Goal: Task Accomplishment & Management: Complete application form

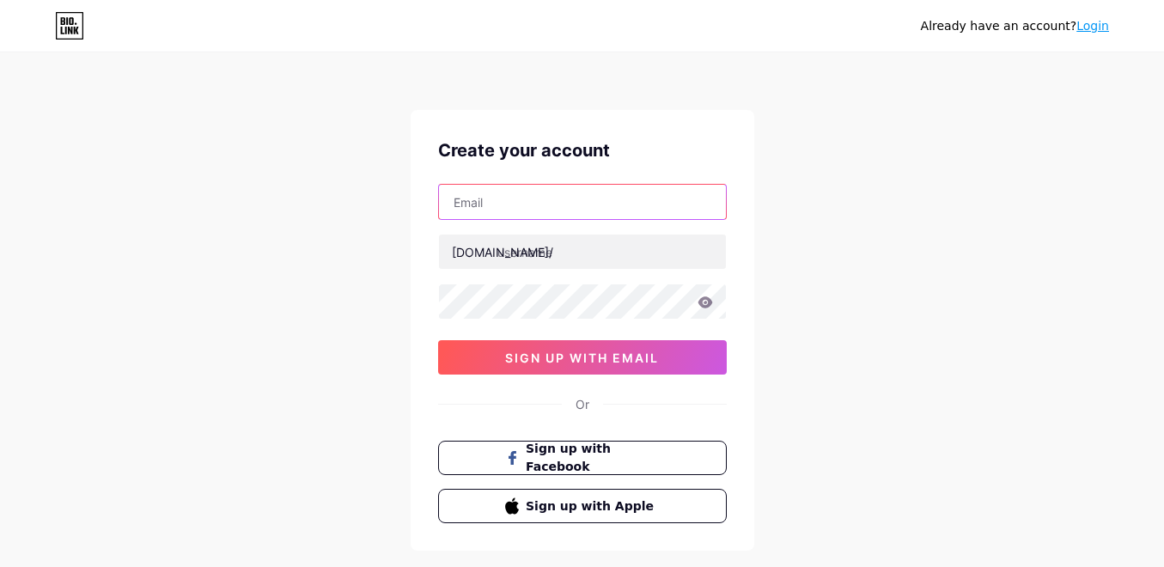
click at [647, 205] on input "text" at bounding box center [582, 202] width 287 height 34
paste input "[EMAIL_ADDRESS][DOMAIN_NAME]"
type input "[EMAIL_ADDRESS][DOMAIN_NAME]"
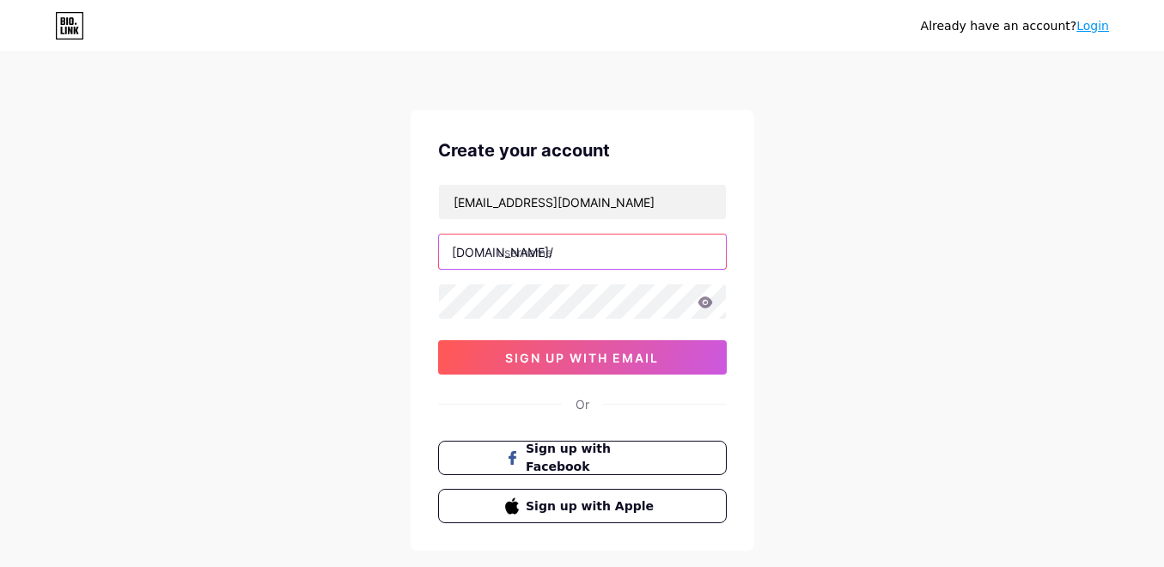
click at [579, 249] on input "text" at bounding box center [582, 252] width 287 height 34
paste input "jppelangi4dwin"
type input "jppelangi4dwin"
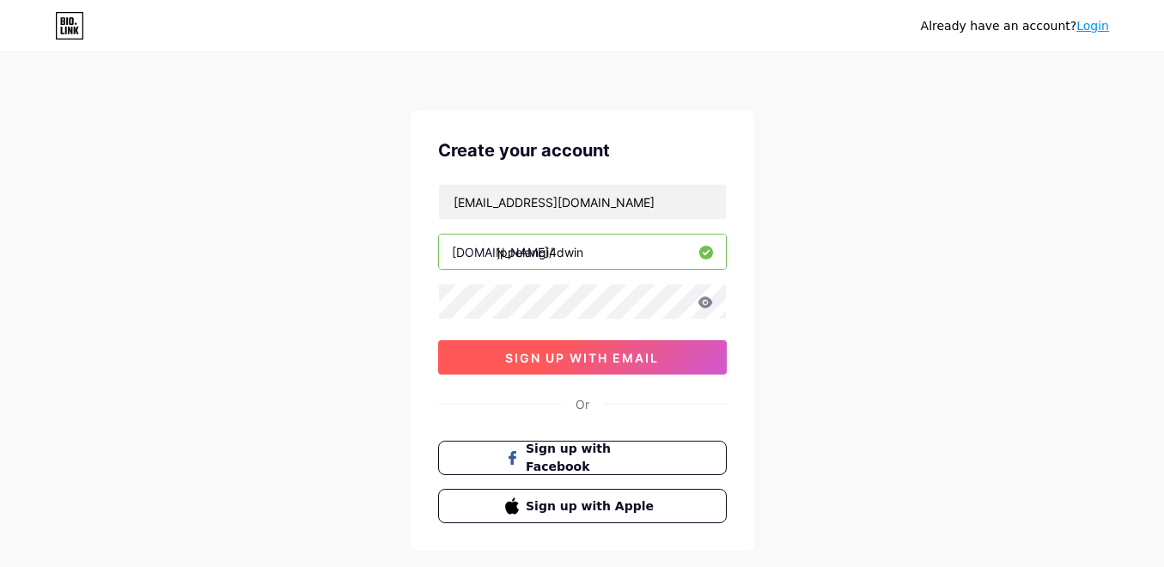
click at [688, 355] on button "sign up with email" at bounding box center [582, 357] width 289 height 34
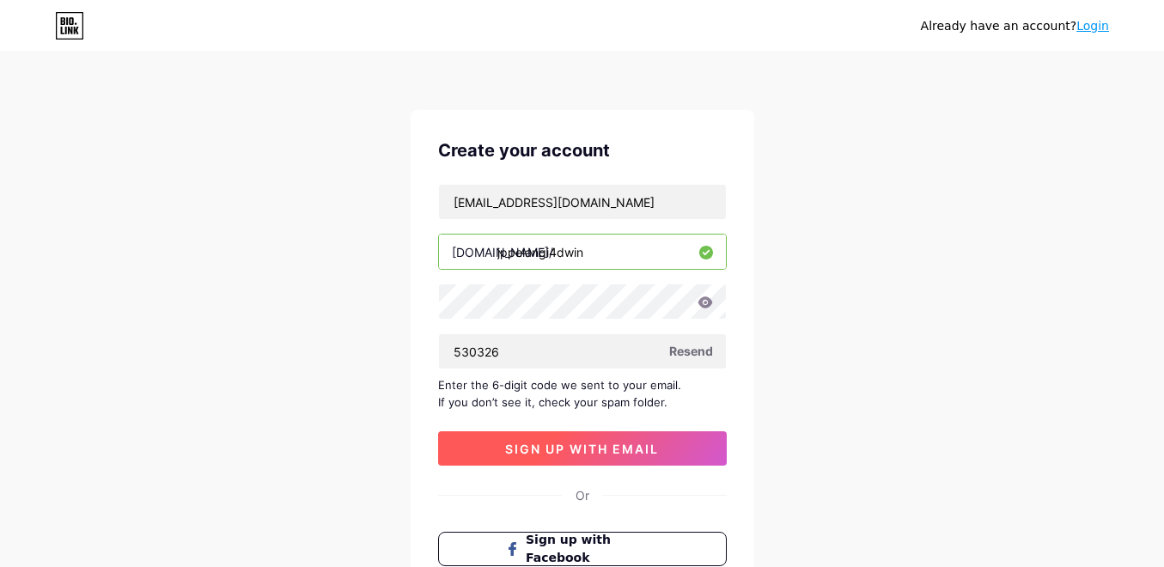
type input "530326"
click at [650, 455] on span "sign up with email" at bounding box center [582, 449] width 154 height 15
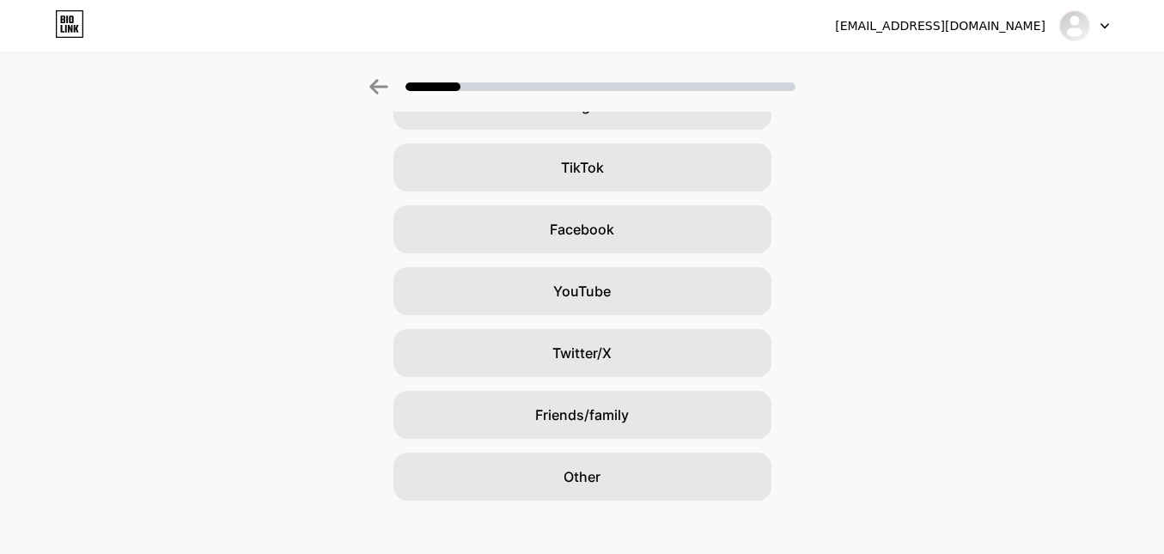
scroll to position [172, 0]
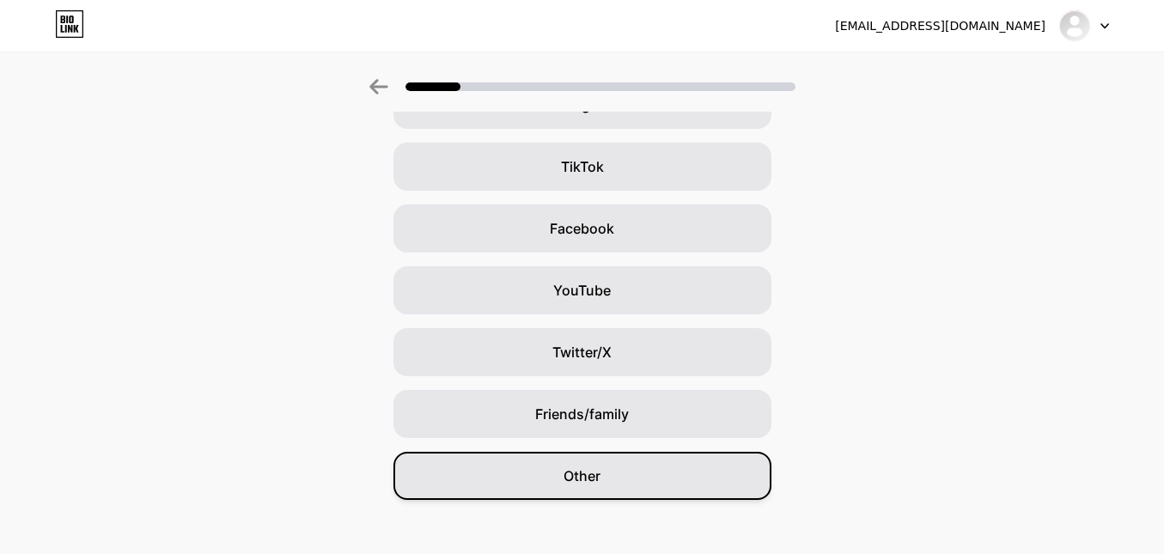
click at [671, 472] on div "Other" at bounding box center [583, 476] width 378 height 48
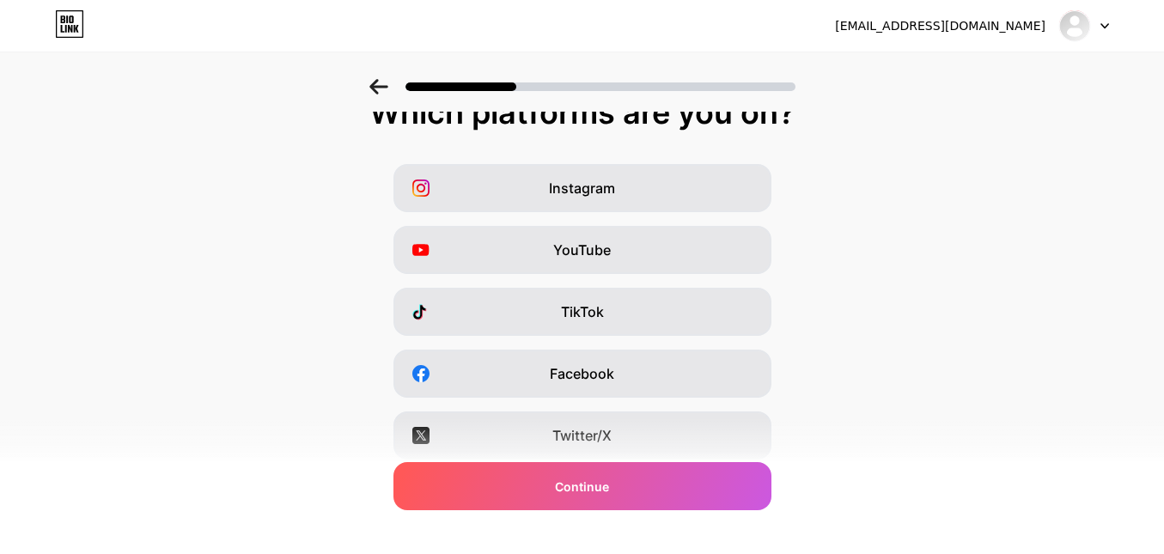
scroll to position [0, 0]
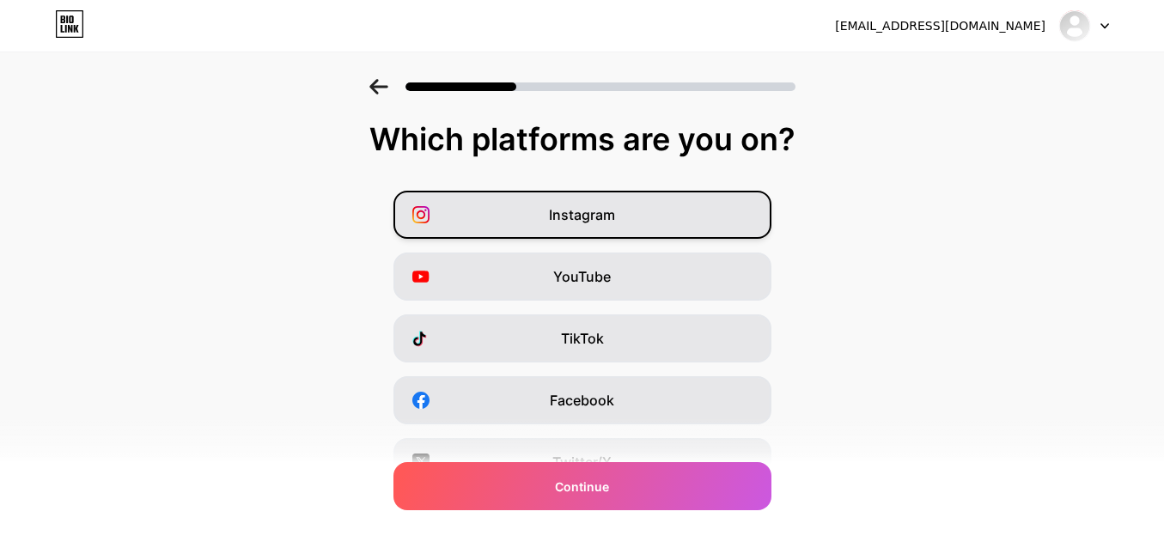
click at [674, 217] on div "Instagram" at bounding box center [583, 215] width 378 height 48
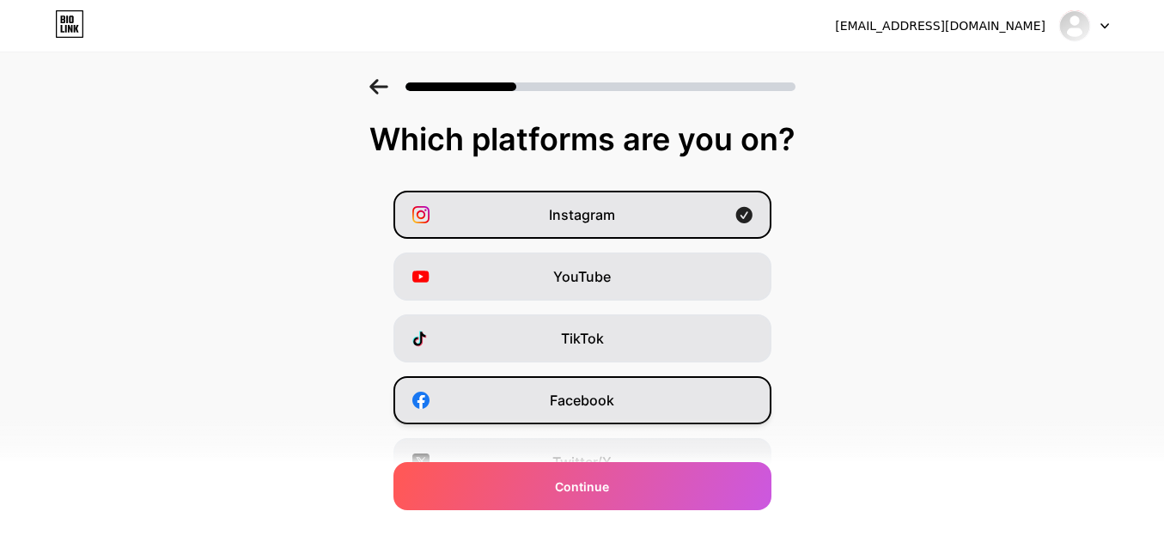
click at [656, 393] on div "Facebook" at bounding box center [583, 400] width 378 height 48
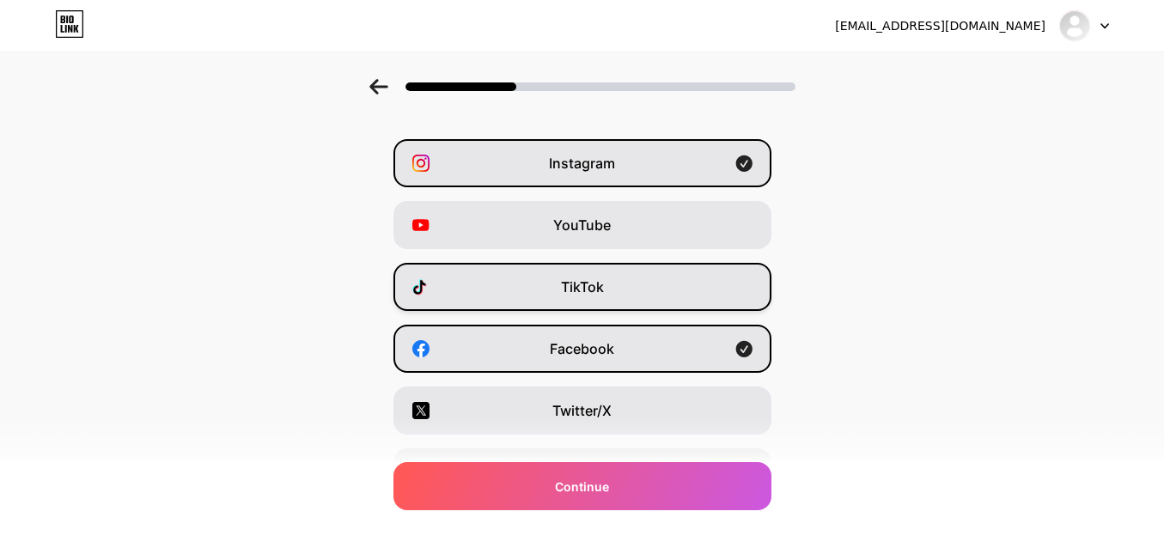
scroll to position [114, 0]
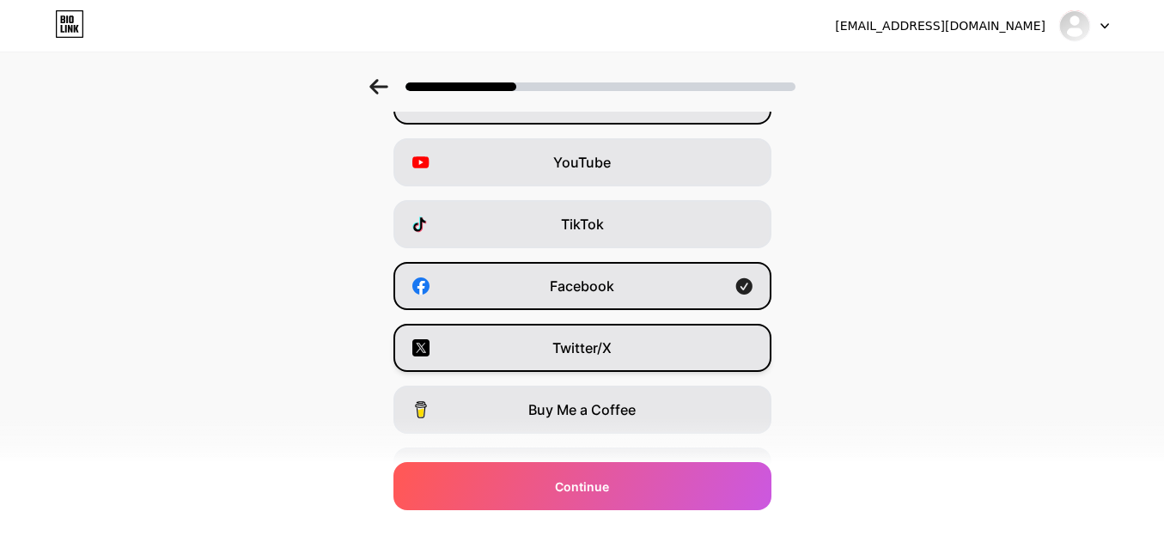
click at [649, 356] on div "Twitter/X" at bounding box center [583, 348] width 378 height 48
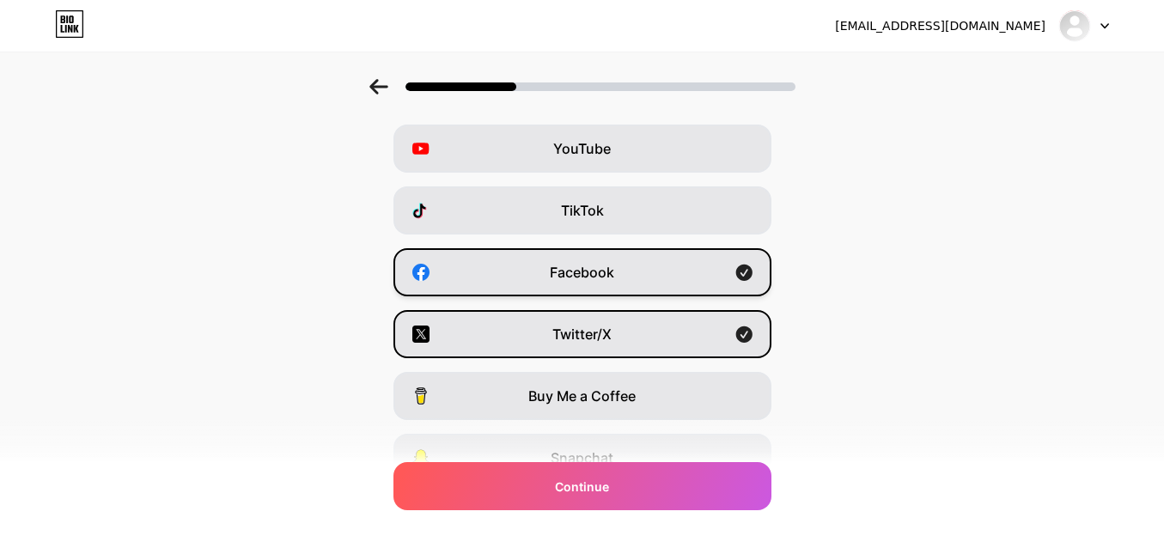
scroll to position [58, 0]
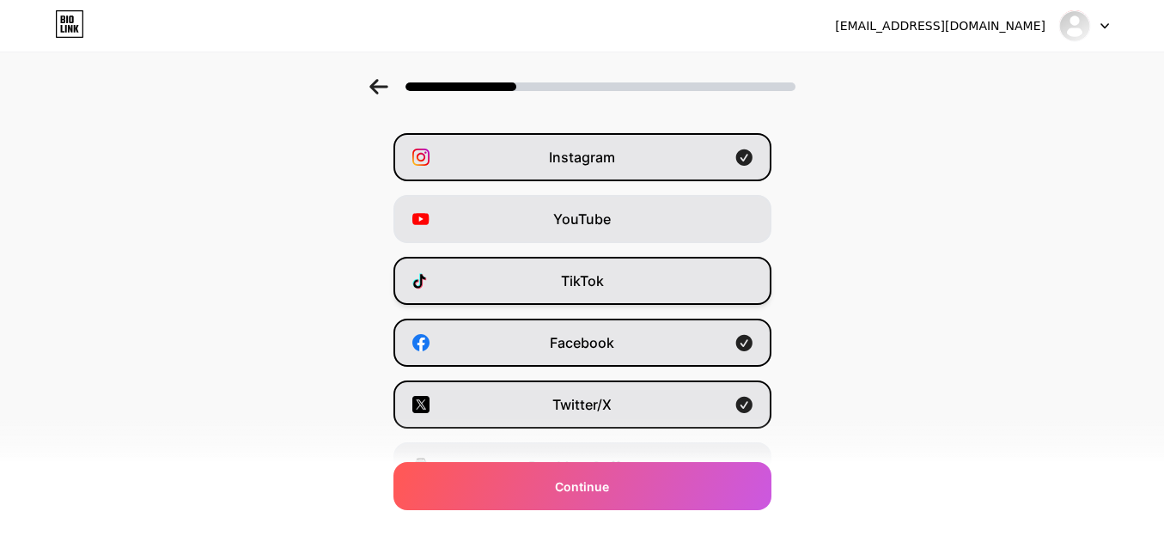
click at [622, 274] on div "TikTok" at bounding box center [583, 281] width 378 height 48
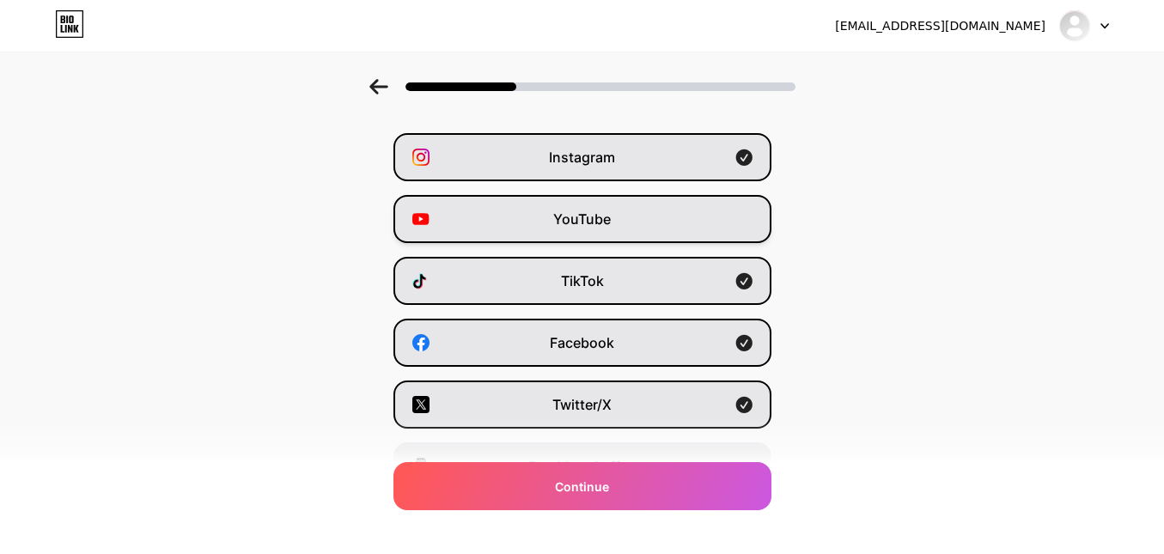
click at [639, 229] on div "YouTube" at bounding box center [583, 219] width 378 height 48
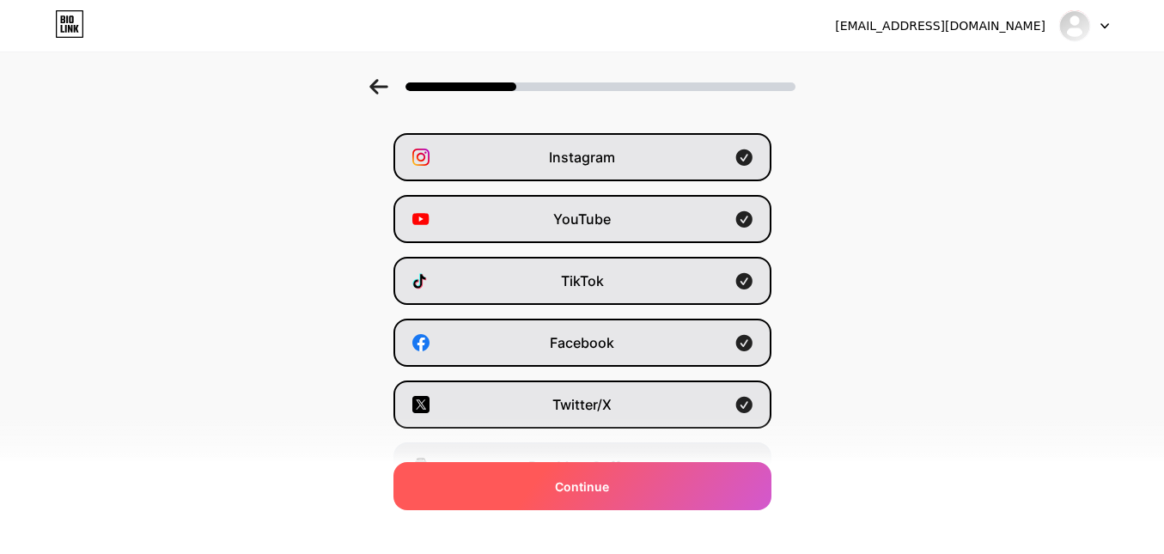
click at [705, 488] on div "Continue" at bounding box center [583, 486] width 378 height 48
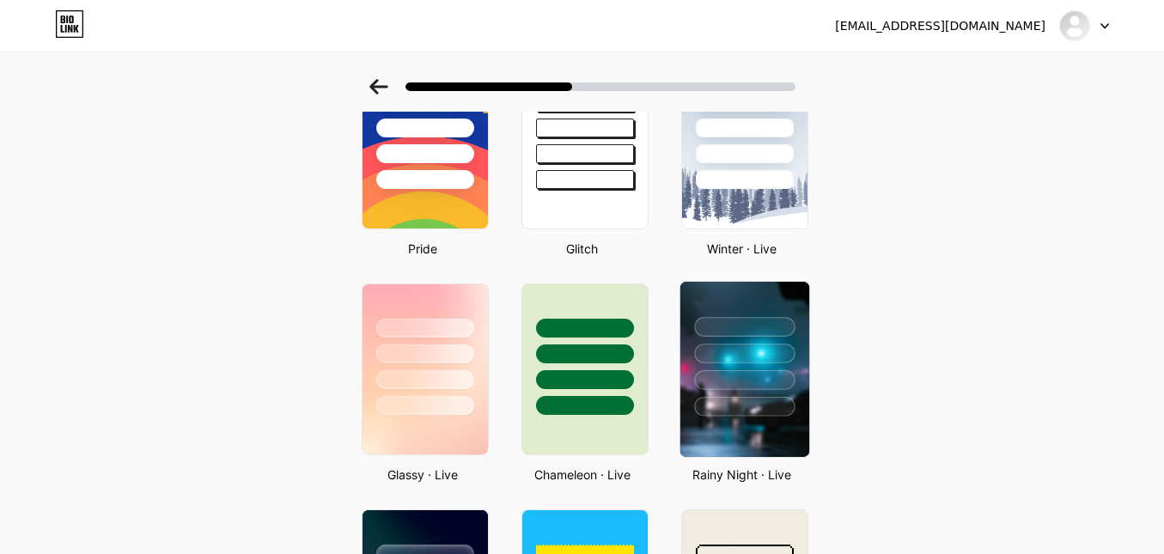
scroll to position [344, 0]
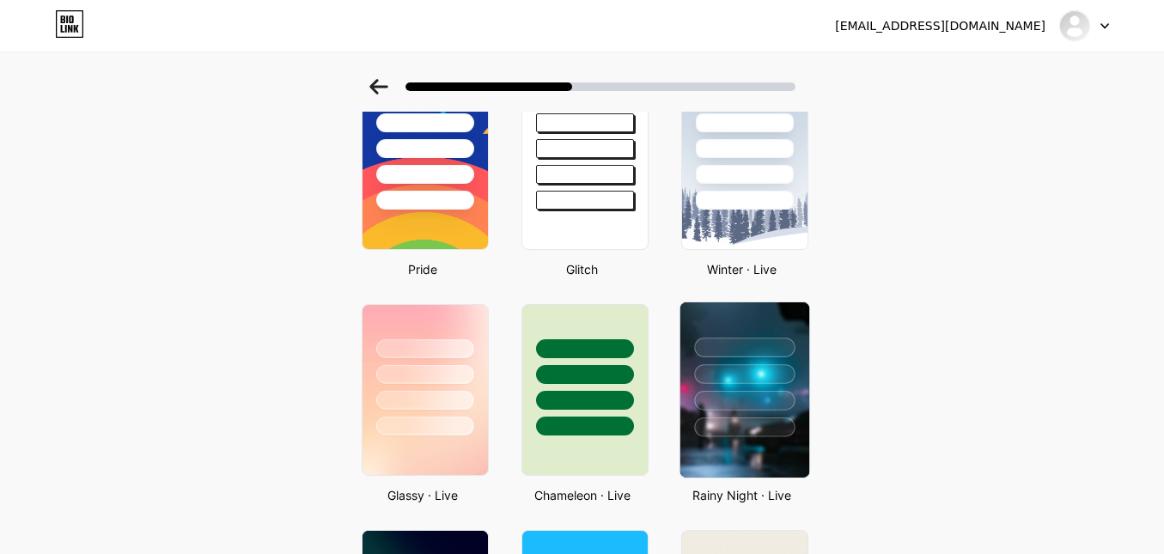
click at [758, 350] on div at bounding box center [744, 348] width 101 height 20
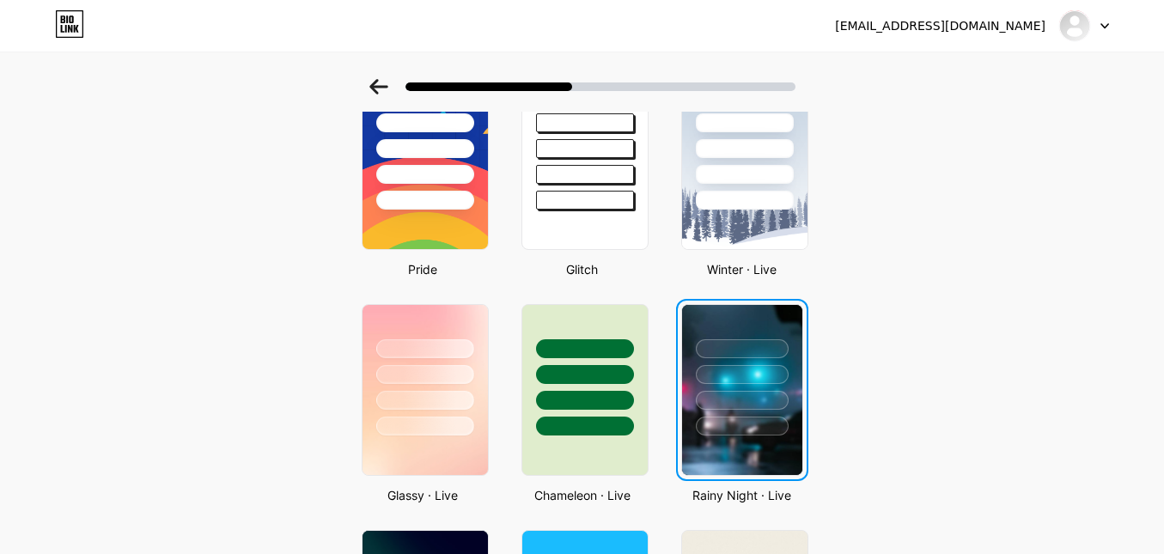
scroll to position [0, 0]
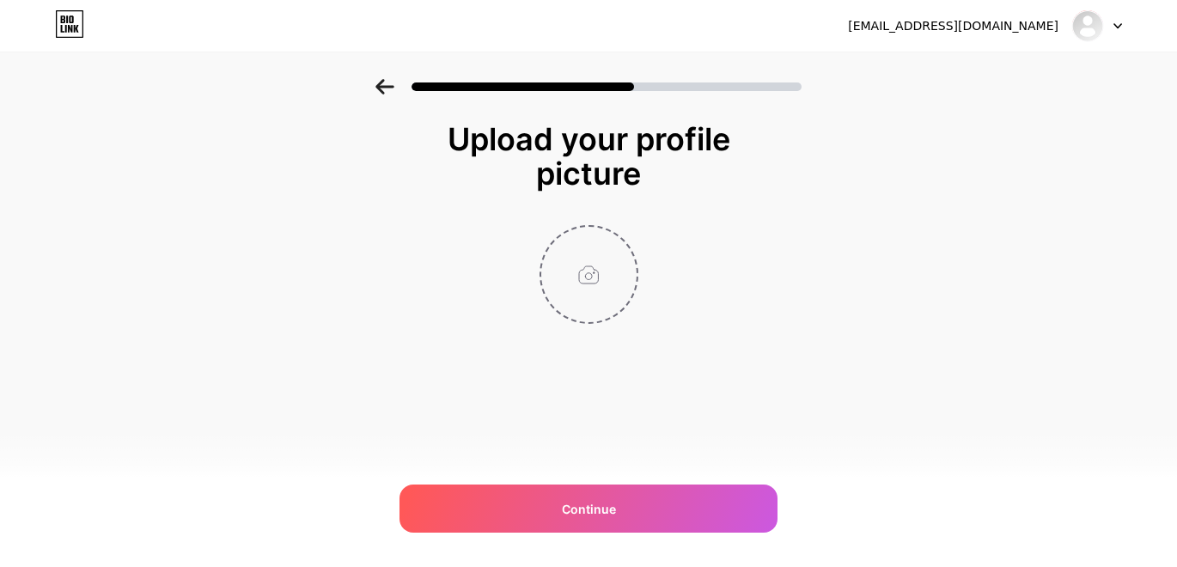
click at [600, 288] on input "file" at bounding box center [588, 274] width 95 height 95
type input "C:\fakepath\profile.png"
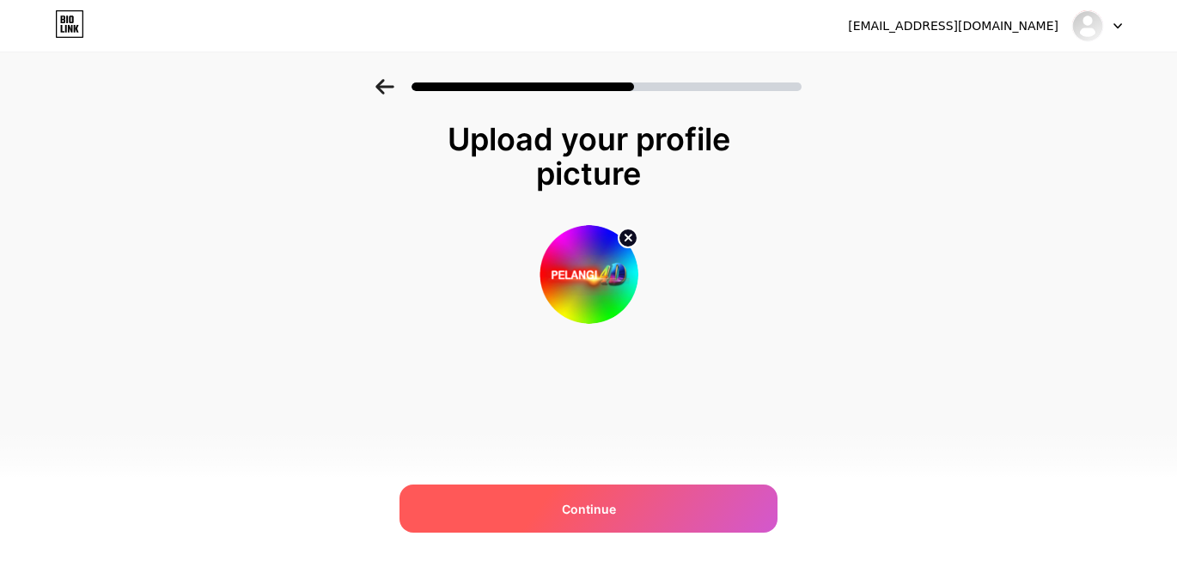
click at [641, 500] on div "Continue" at bounding box center [589, 509] width 378 height 48
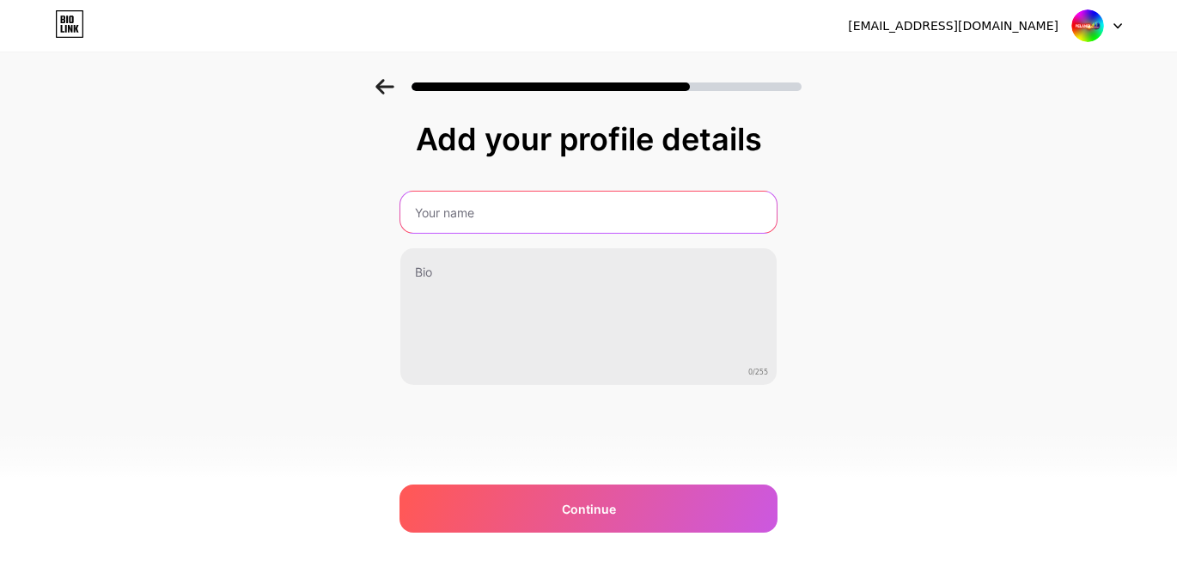
click at [598, 219] on input "text" at bounding box center [588, 212] width 376 height 41
click at [600, 206] on input "text" at bounding box center [588, 212] width 376 height 41
paste input "pelangi4d"
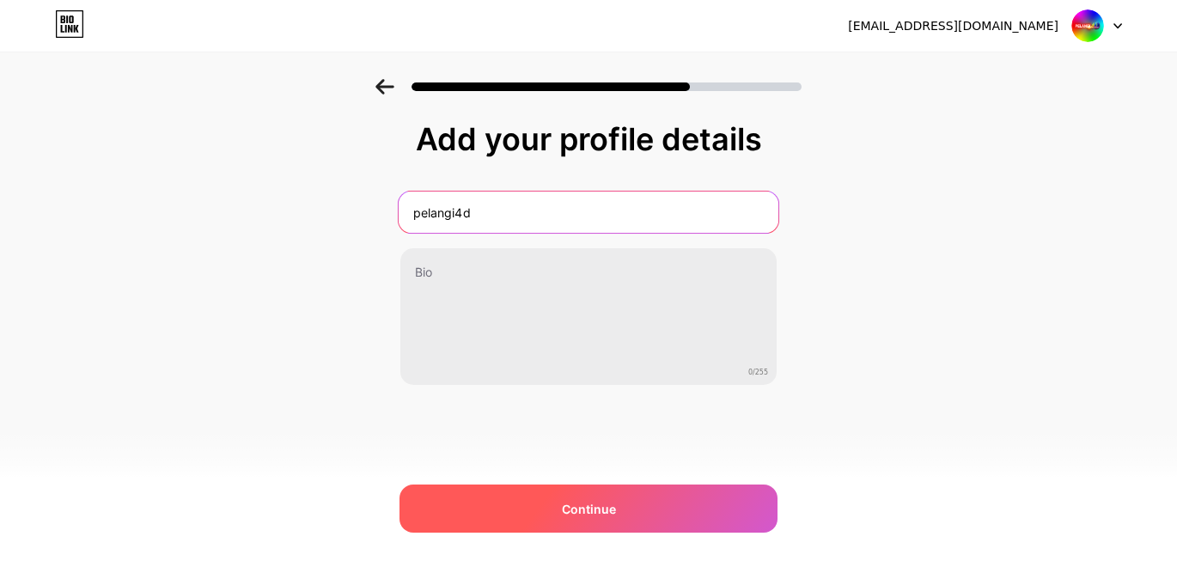
type input "pelangi4d"
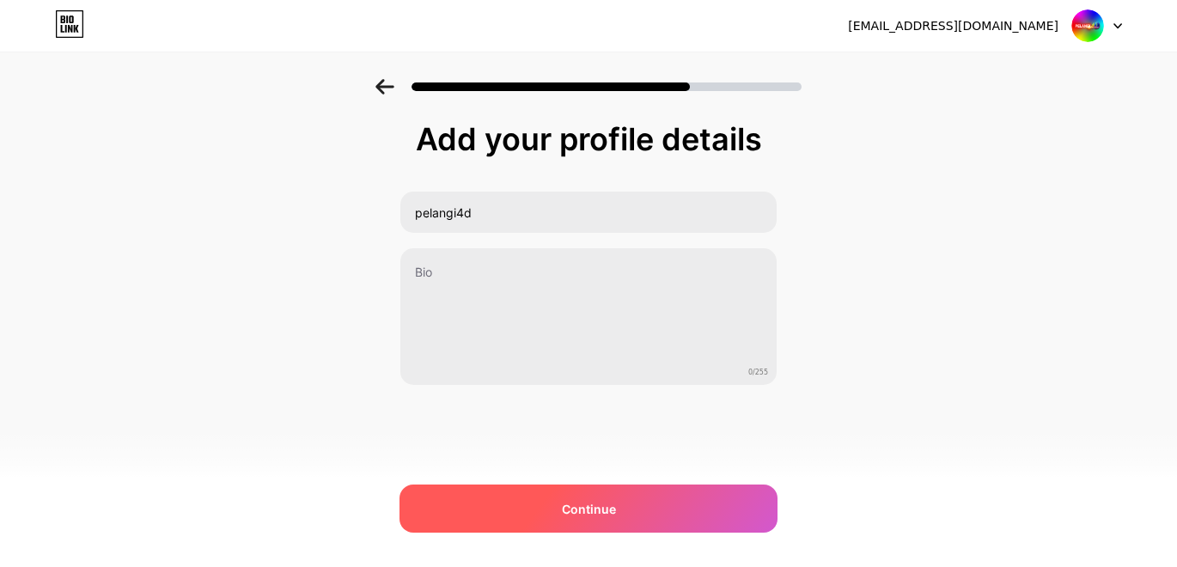
click at [660, 511] on div "Continue" at bounding box center [589, 509] width 378 height 48
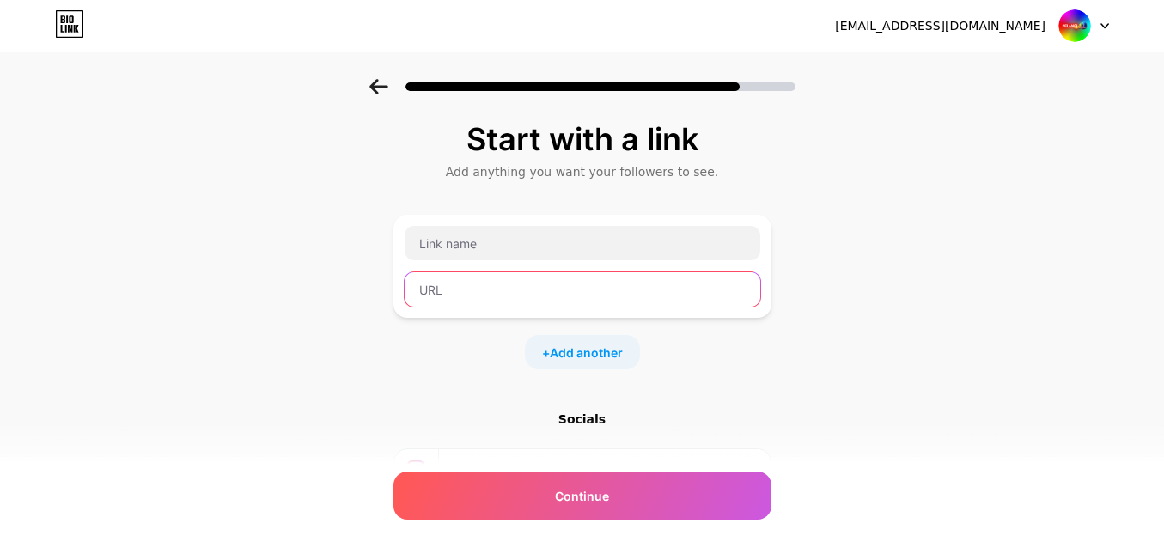
click at [580, 290] on input "text" at bounding box center [583, 289] width 356 height 34
paste input "https://pelangi4d.com/"
type input "https://pelangi4d.com/"
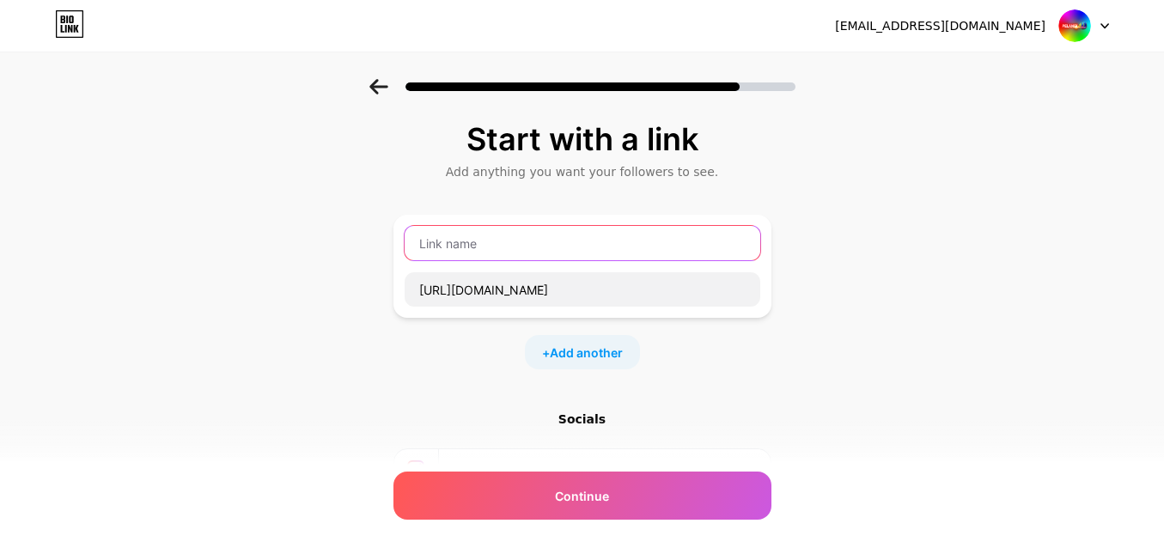
click at [696, 254] on input "text" at bounding box center [583, 243] width 356 height 34
paste input "kepoin 5 promo menariknya"
type input "kepoin 5 promo menariknya"
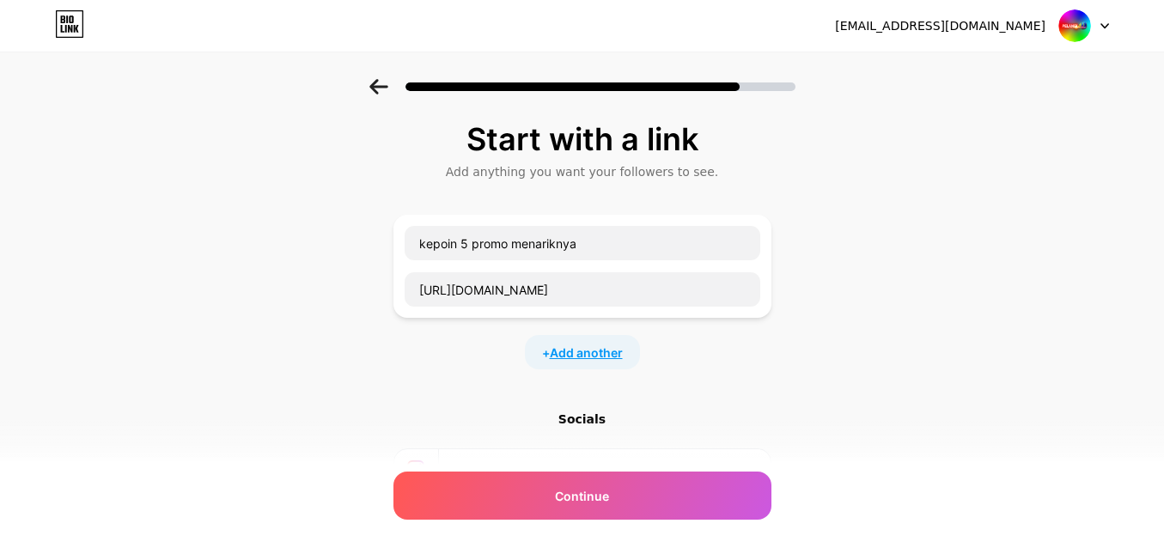
click at [610, 357] on span "Add another" at bounding box center [586, 353] width 73 height 18
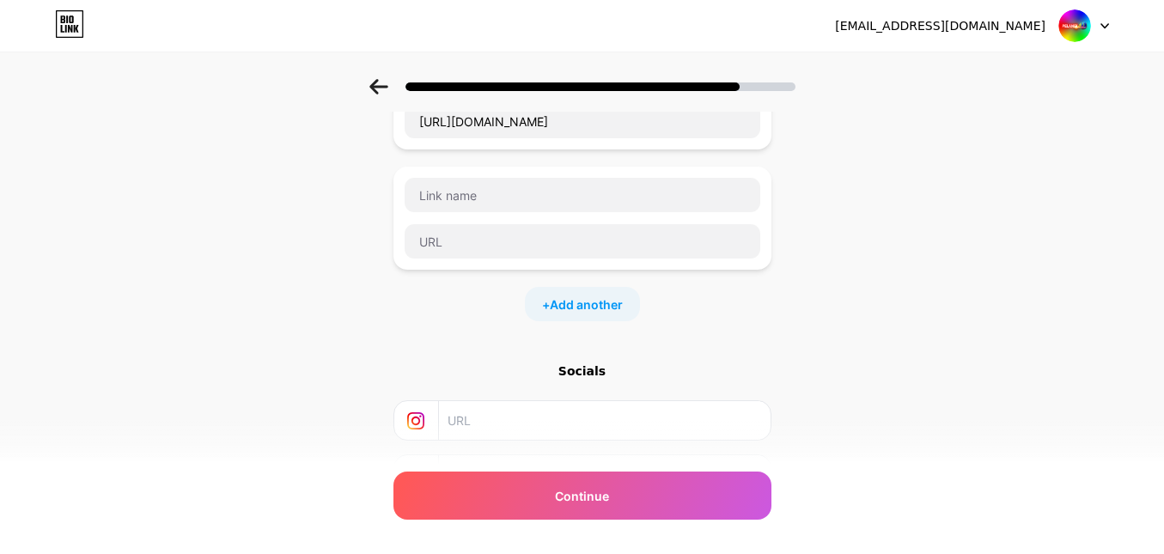
scroll to position [172, 0]
click at [606, 309] on span "Add another" at bounding box center [586, 301] width 73 height 18
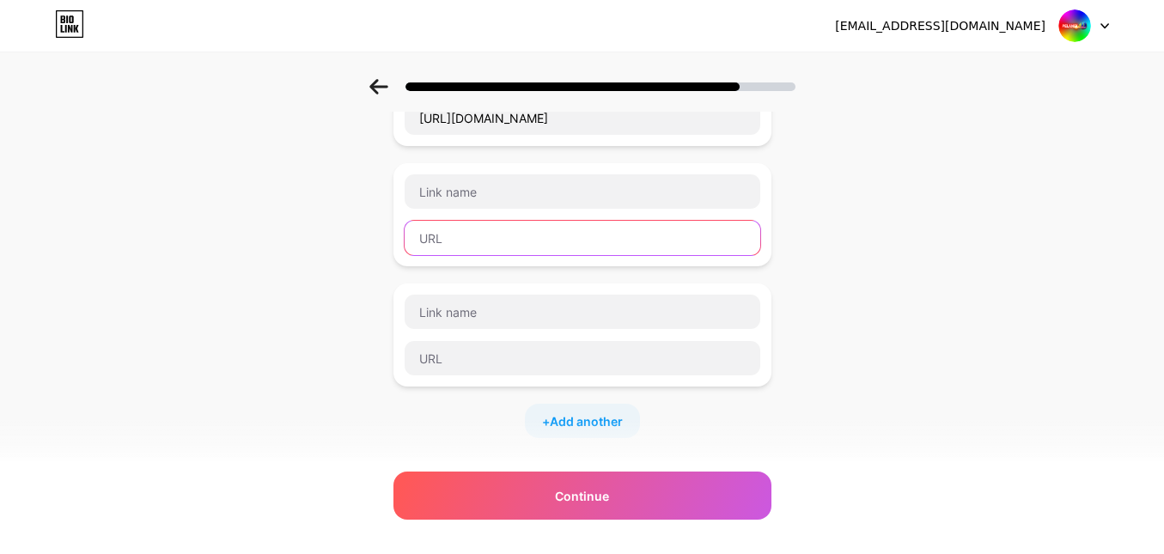
click at [547, 246] on input "text" at bounding box center [583, 238] width 356 height 34
paste input "https://otwbro.com/pelangi4d/"
type input "https://otwbro.com/pelangi4d/"
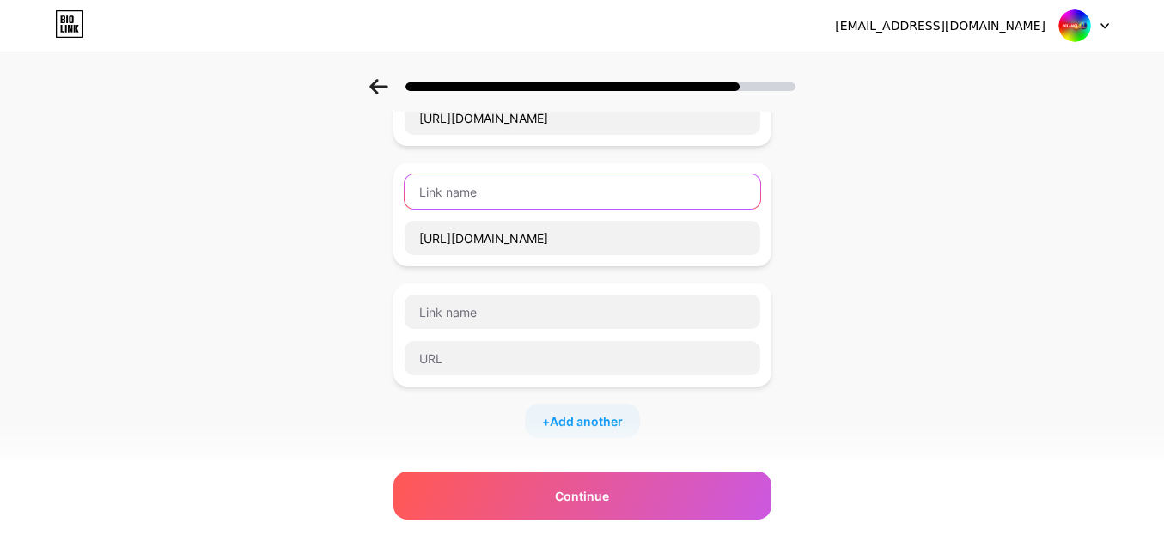
click at [586, 195] on input "text" at bounding box center [583, 191] width 356 height 34
paste input "come and join us"
type input "come and join us"
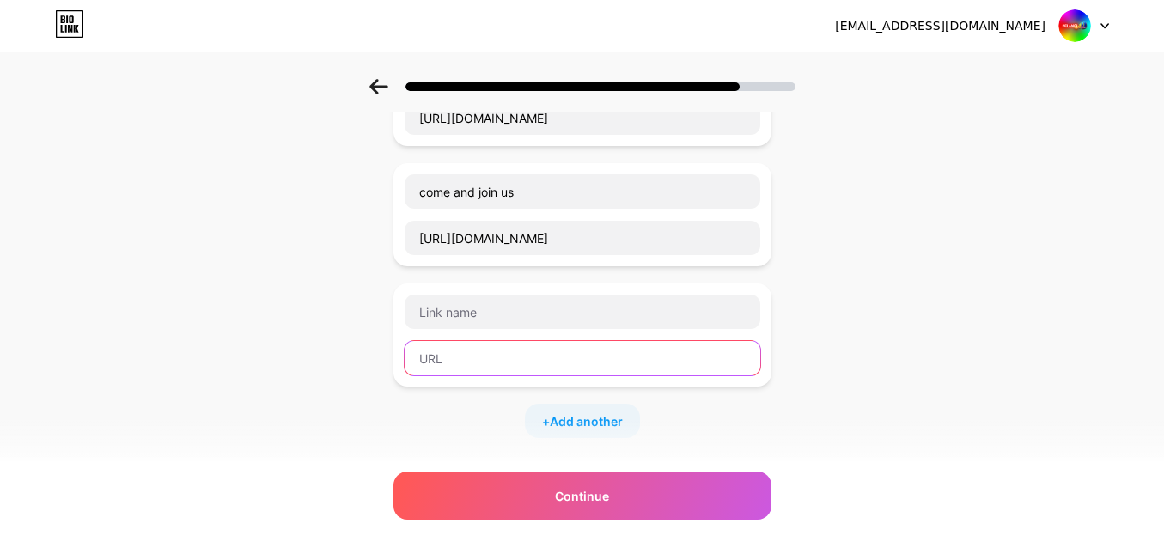
click at [569, 364] on input "text" at bounding box center [583, 358] width 356 height 34
paste input "https://otwbro.com/rtppelangi4d/"
type input "https://otwbro.com/rtppelangi4d/"
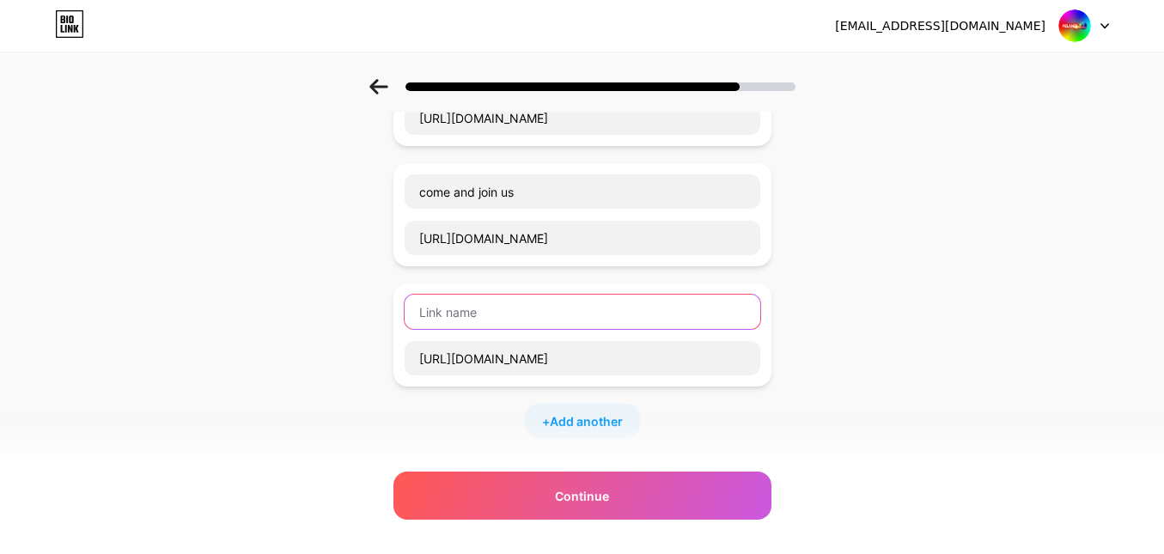
click at [543, 309] on input "text" at bounding box center [583, 312] width 356 height 34
paste input "Live RTP"
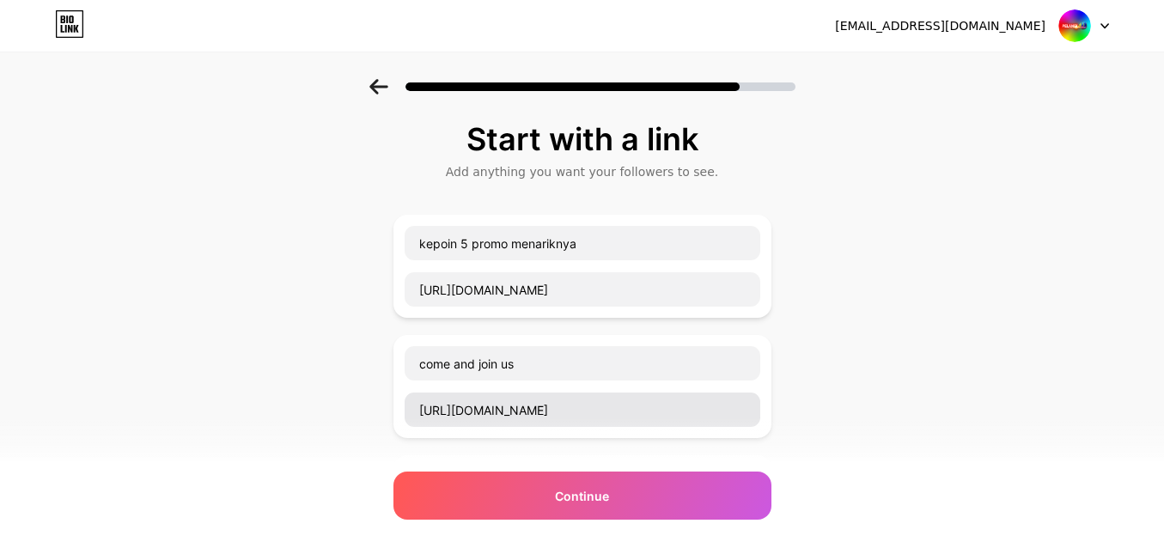
scroll to position [229, 0]
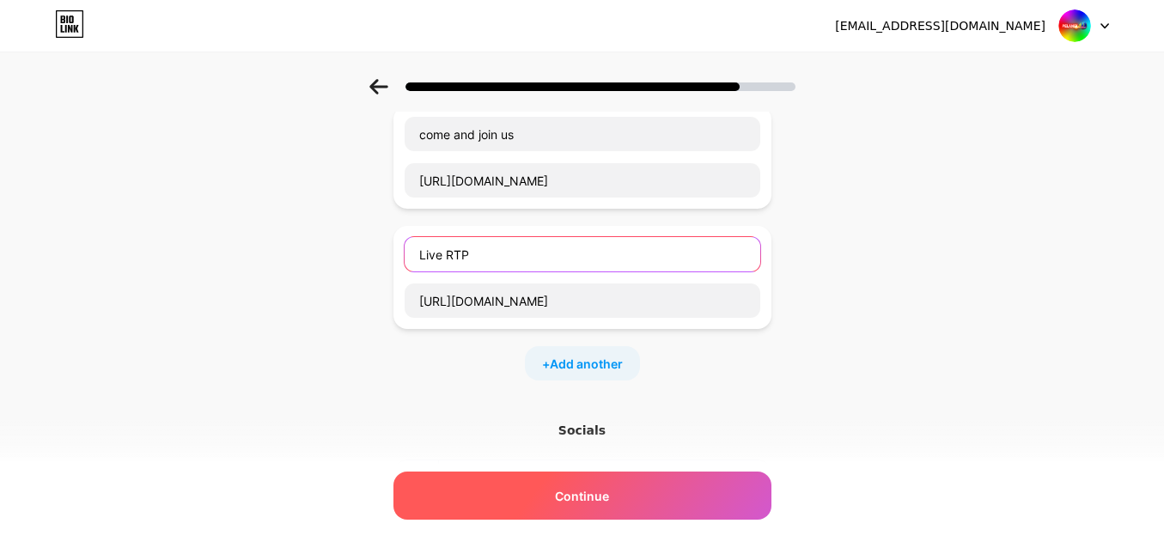
type input "Live RTP"
click at [651, 490] on div "Continue" at bounding box center [583, 496] width 378 height 48
click at [683, 509] on div "Continue" at bounding box center [583, 496] width 378 height 48
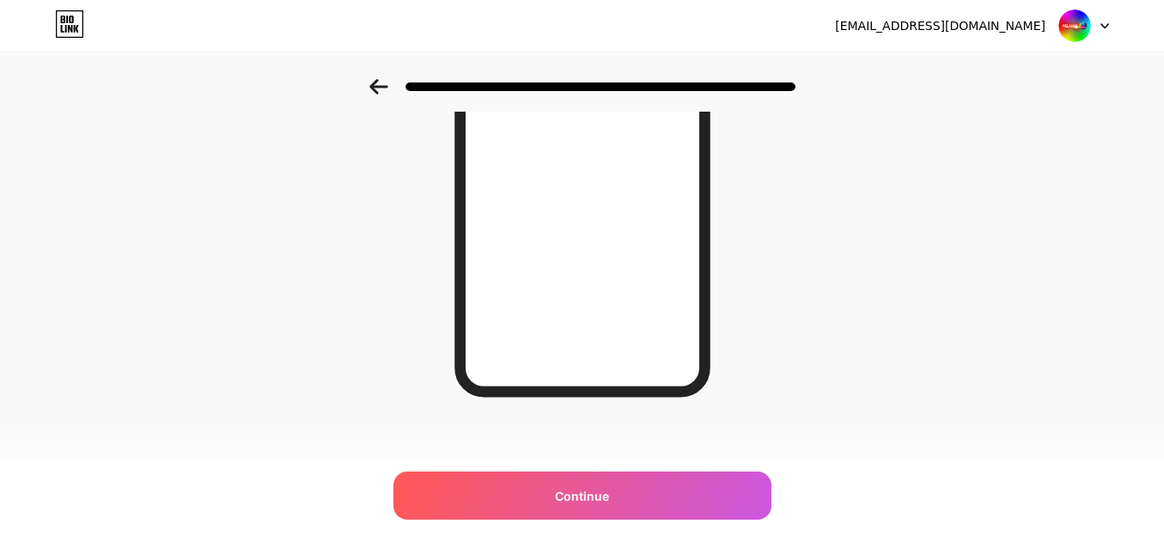
scroll to position [309, 0]
click at [895, 134] on div "Looking Good! Continue" at bounding box center [582, 128] width 1164 height 716
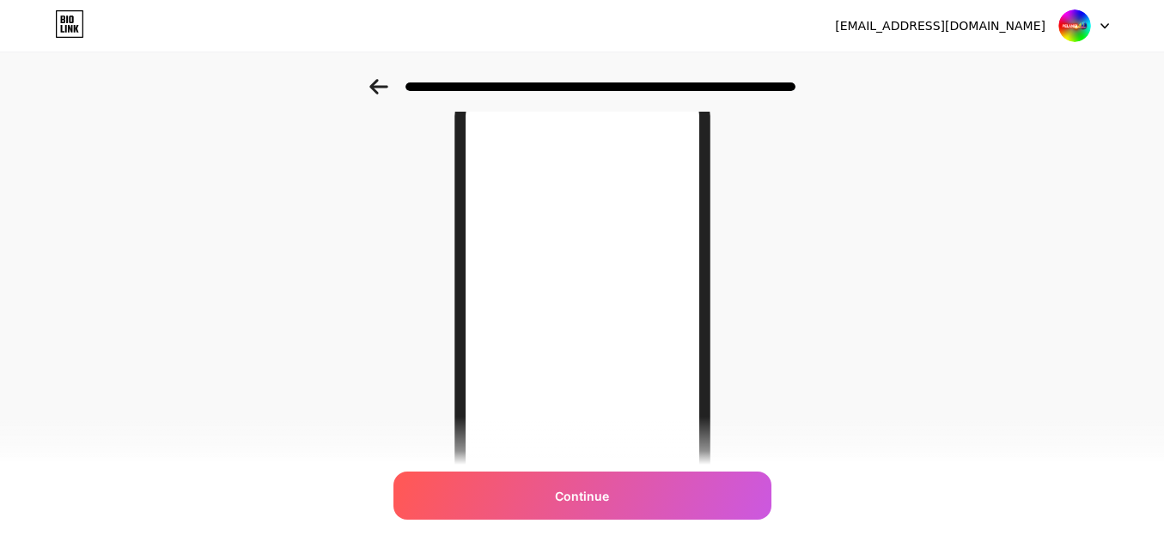
scroll to position [80, 0]
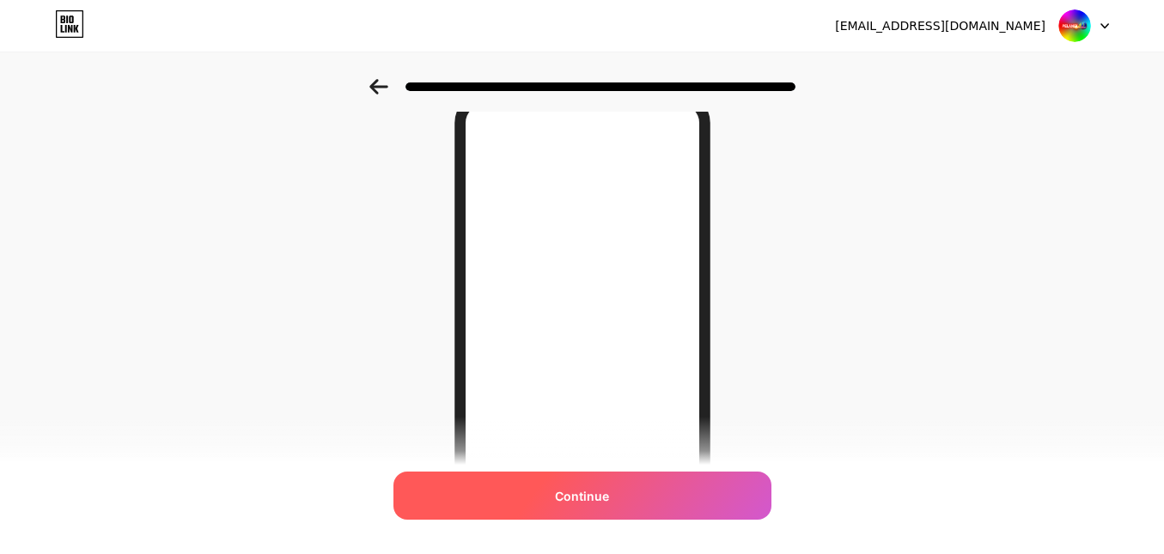
click at [686, 513] on div "Continue" at bounding box center [583, 496] width 378 height 48
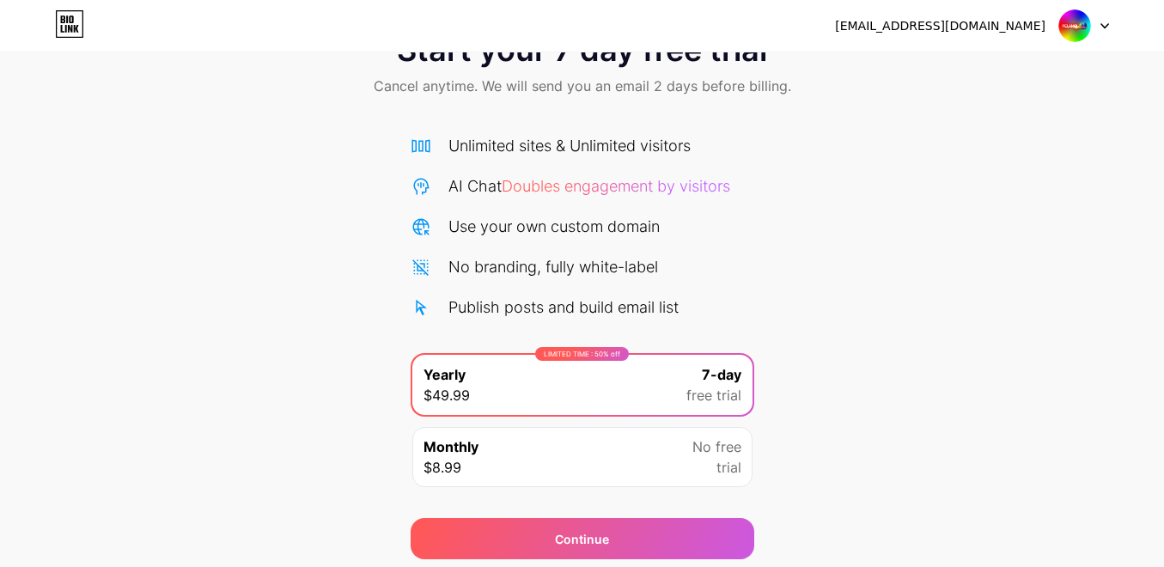
scroll to position [125, 0]
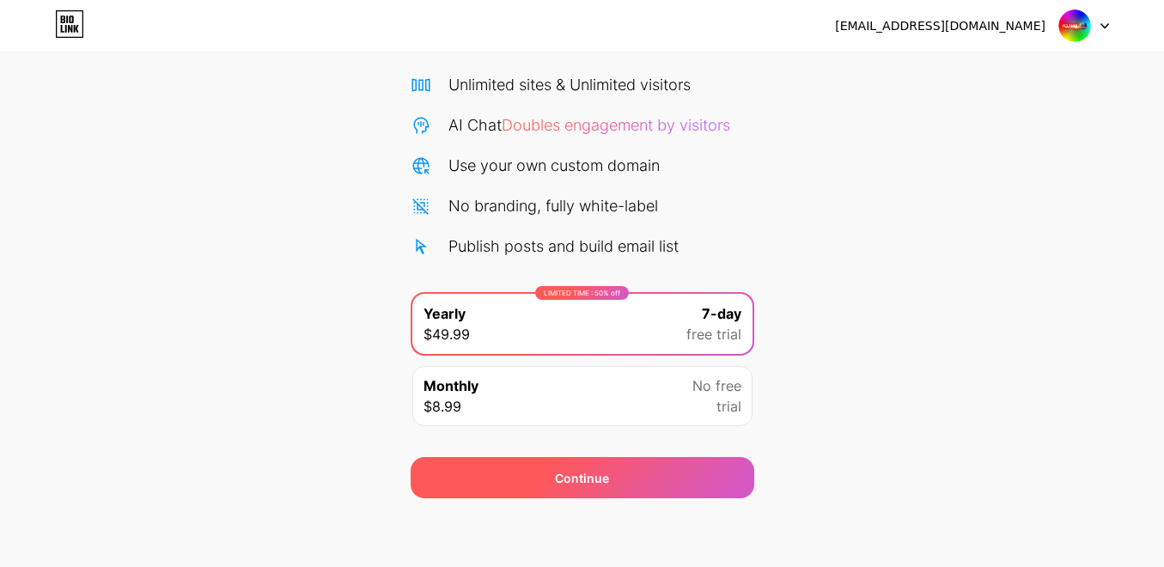
click at [675, 488] on div "Continue" at bounding box center [583, 477] width 344 height 41
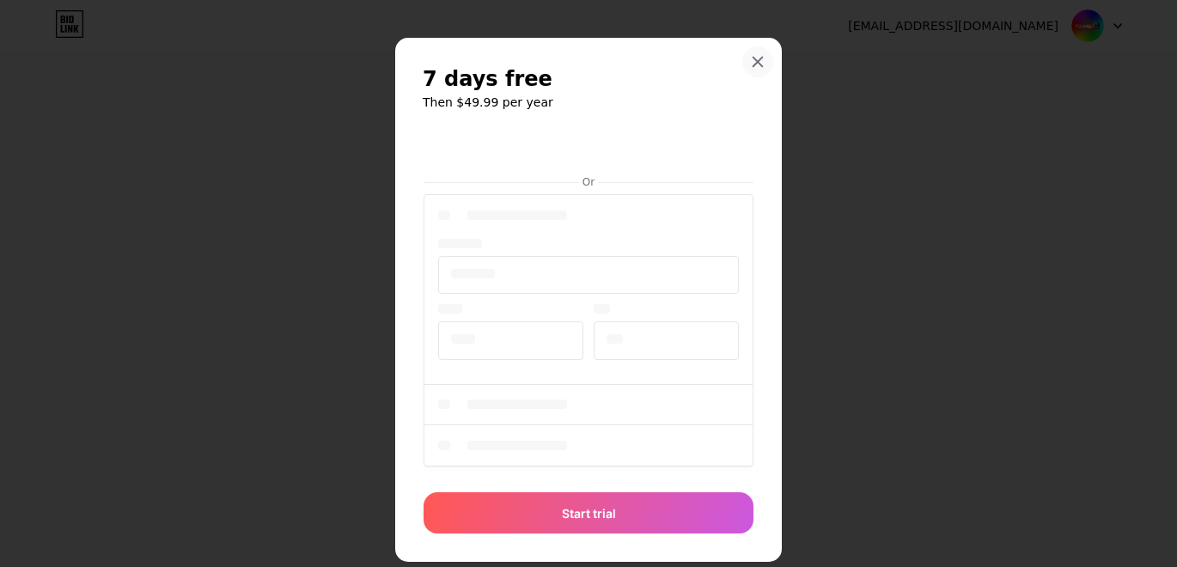
click at [754, 59] on icon at bounding box center [758, 62] width 9 height 9
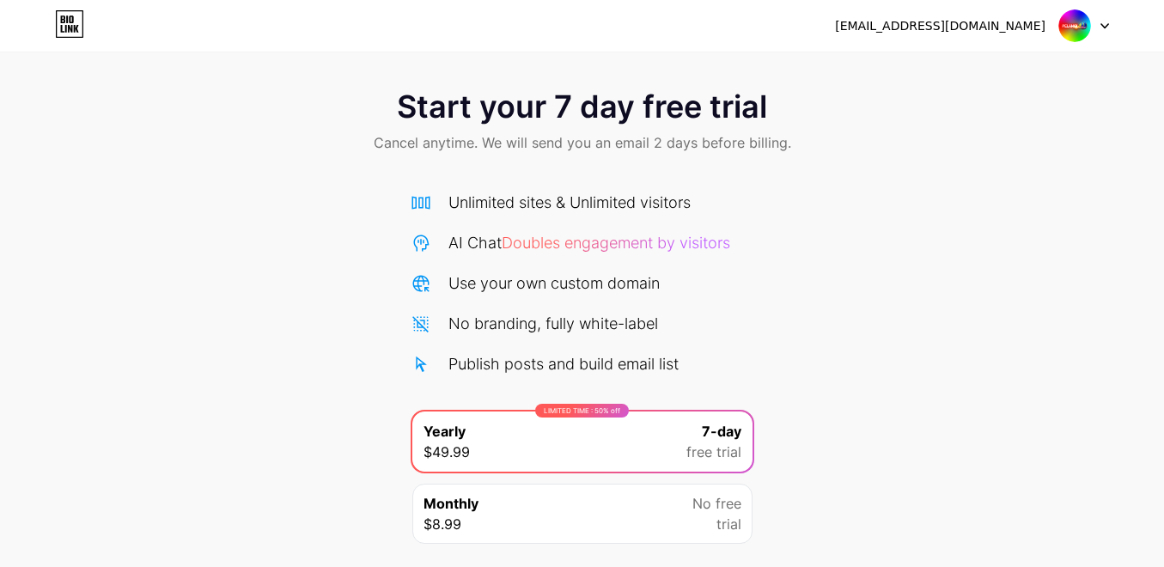
scroll to position [0, 0]
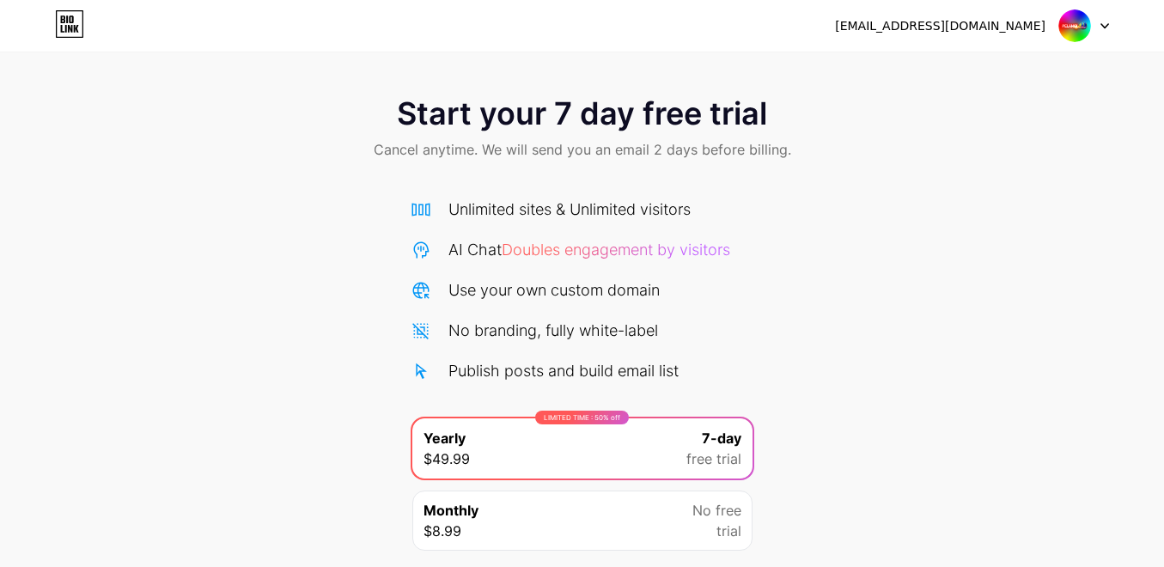
click at [1113, 21] on div "[EMAIL_ADDRESS][DOMAIN_NAME] Logout" at bounding box center [582, 25] width 1164 height 31
click at [1109, 24] on icon at bounding box center [1105, 26] width 7 height 4
click at [1002, 168] on div "Start your 7 day free trial Cancel anytime. We will send you an email 2 days be…" at bounding box center [582, 129] width 1164 height 101
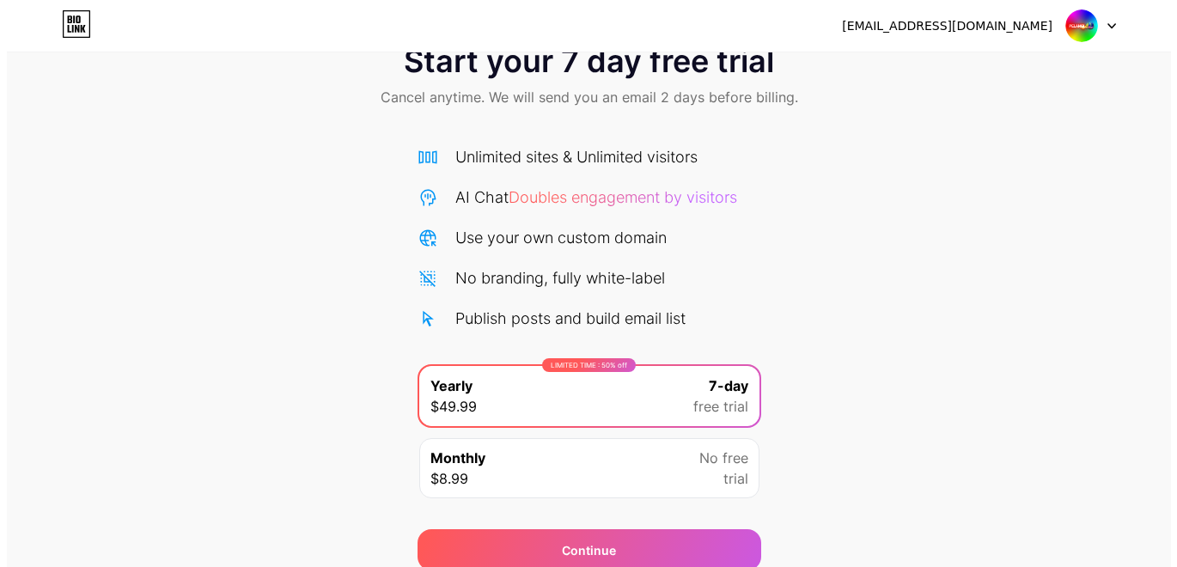
scroll to position [125, 0]
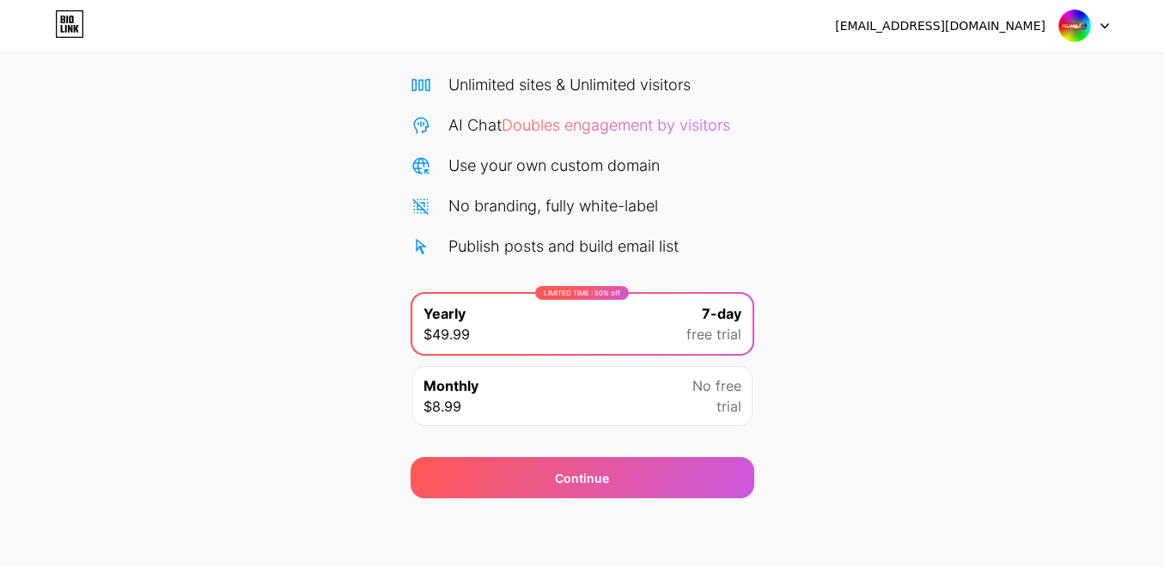
click at [697, 404] on div "No free trial" at bounding box center [717, 396] width 49 height 41
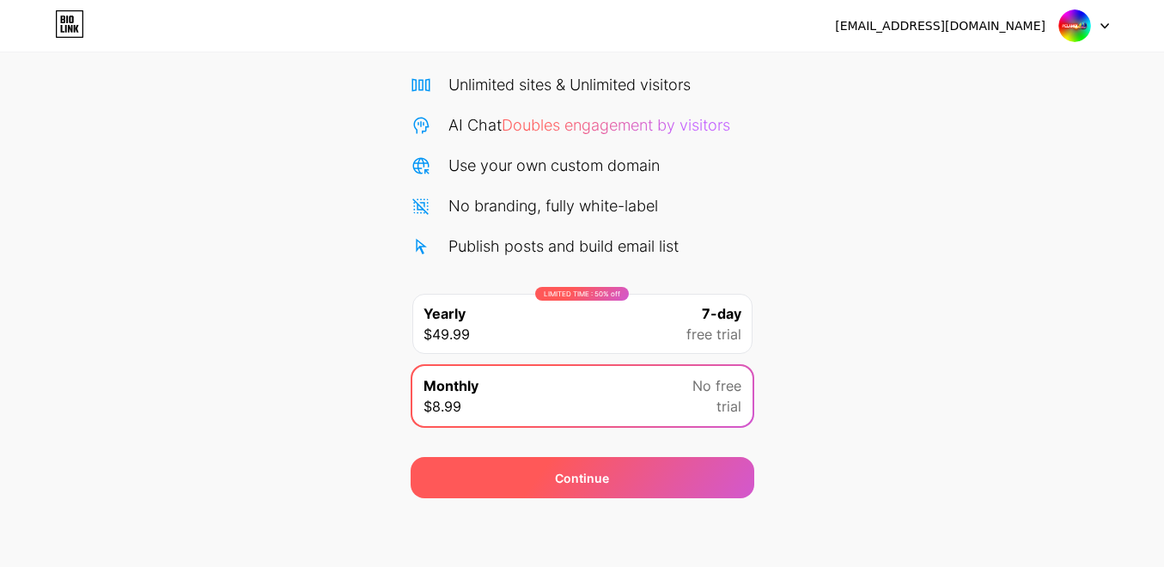
click at [681, 484] on div "Continue" at bounding box center [583, 477] width 344 height 41
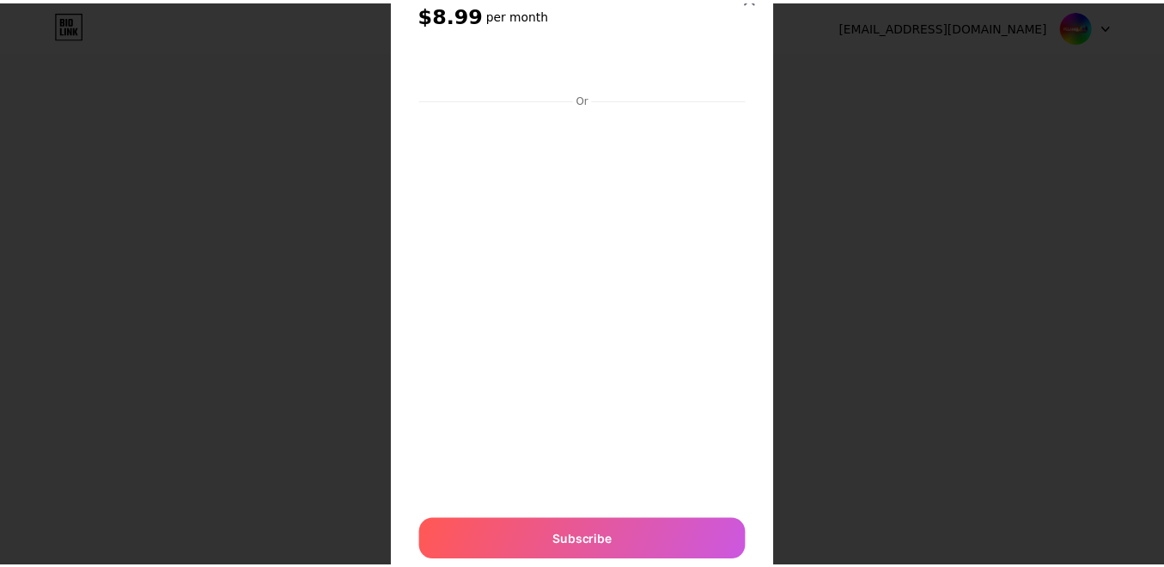
scroll to position [0, 0]
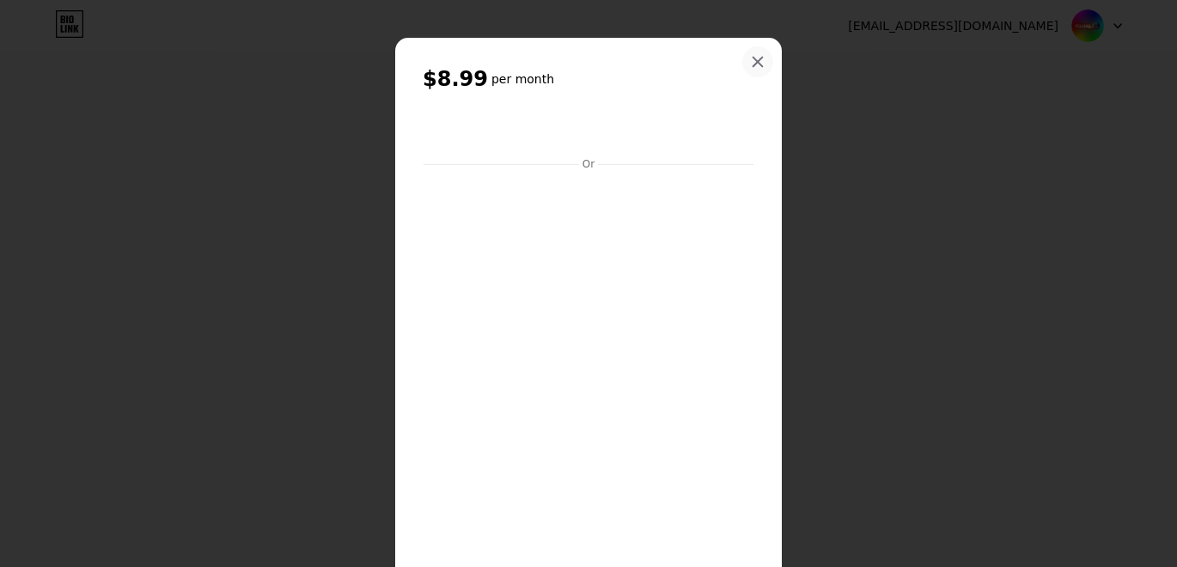
click at [754, 64] on icon at bounding box center [758, 62] width 9 height 9
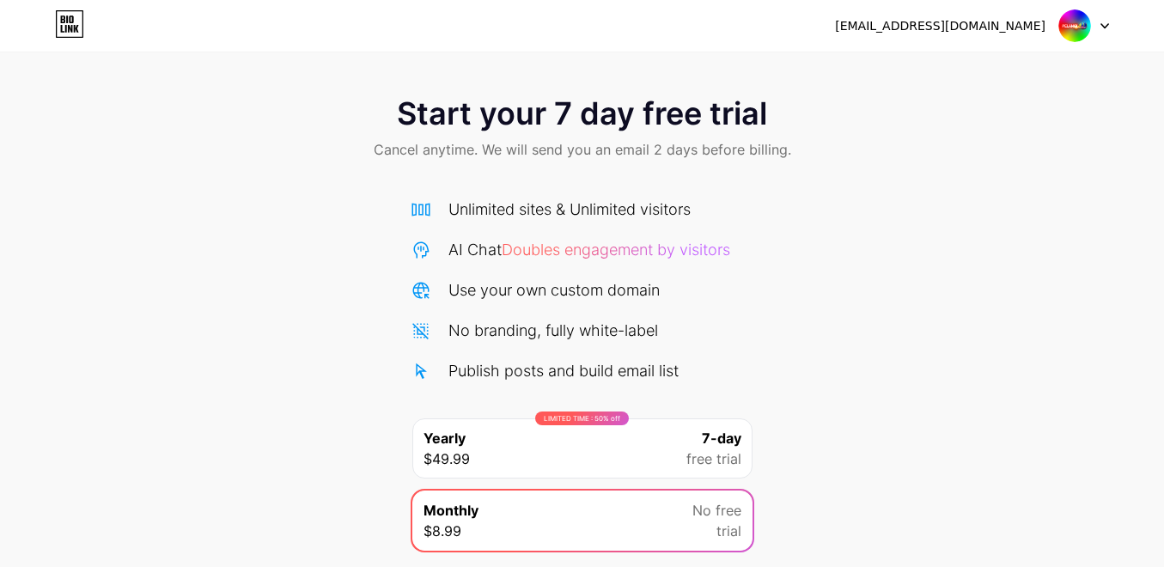
click at [67, 21] on icon at bounding box center [67, 19] width 2 height 8
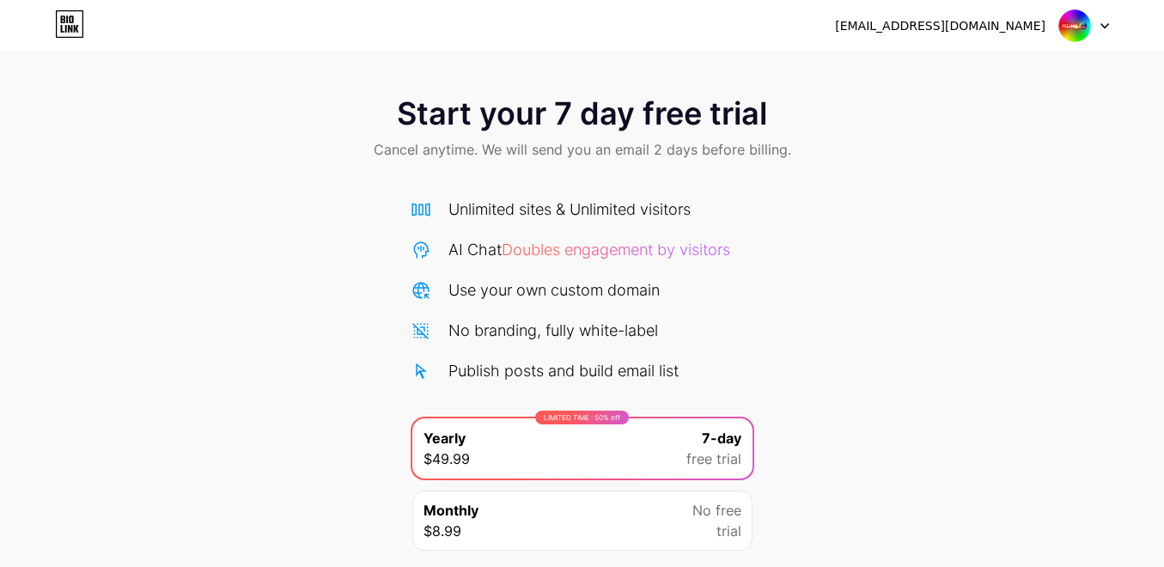
click at [885, 109] on div "Start your 7 day free trial Cancel anytime. We will send you an email 2 days be…" at bounding box center [582, 129] width 1164 height 101
click at [930, 163] on div "Start your 7 day free trial Cancel anytime. We will send you an email 2 days be…" at bounding box center [582, 129] width 1164 height 101
click at [1098, 28] on div at bounding box center [1085, 25] width 50 height 31
click at [994, 28] on div "[EMAIL_ADDRESS][DOMAIN_NAME]" at bounding box center [940, 26] width 211 height 18
click at [1073, 23] on img at bounding box center [1075, 25] width 33 height 33
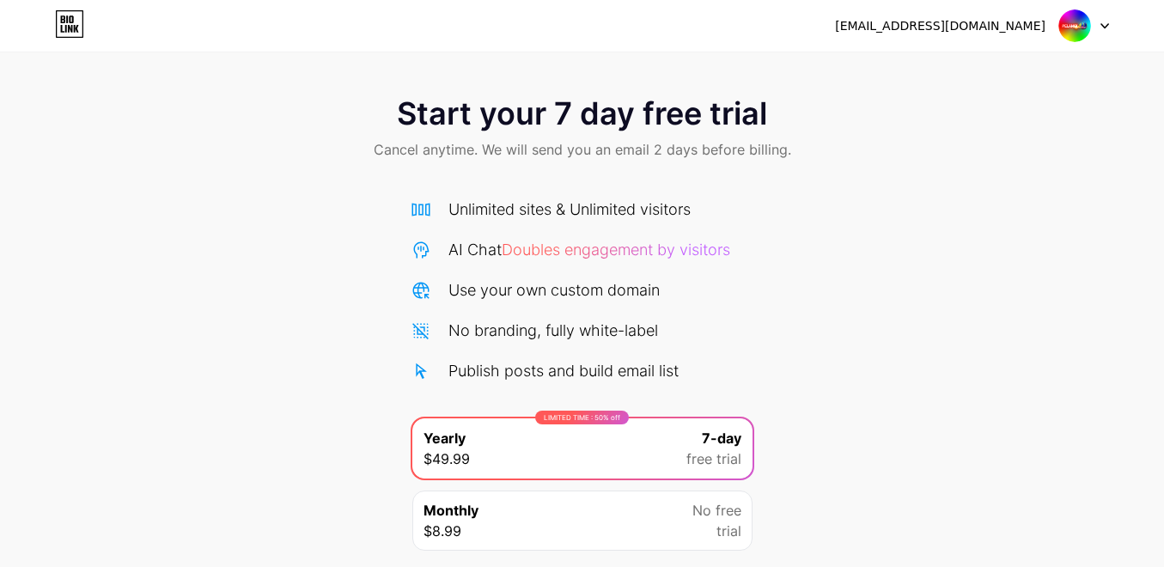
click at [1111, 30] on div "[EMAIL_ADDRESS][DOMAIN_NAME] Logout" at bounding box center [582, 25] width 1164 height 31
click at [1081, 25] on img at bounding box center [1075, 25] width 33 height 33
click at [992, 68] on li "Logout" at bounding box center [1001, 70] width 213 height 46
click at [940, 77] on li "Logout" at bounding box center [1001, 70] width 213 height 46
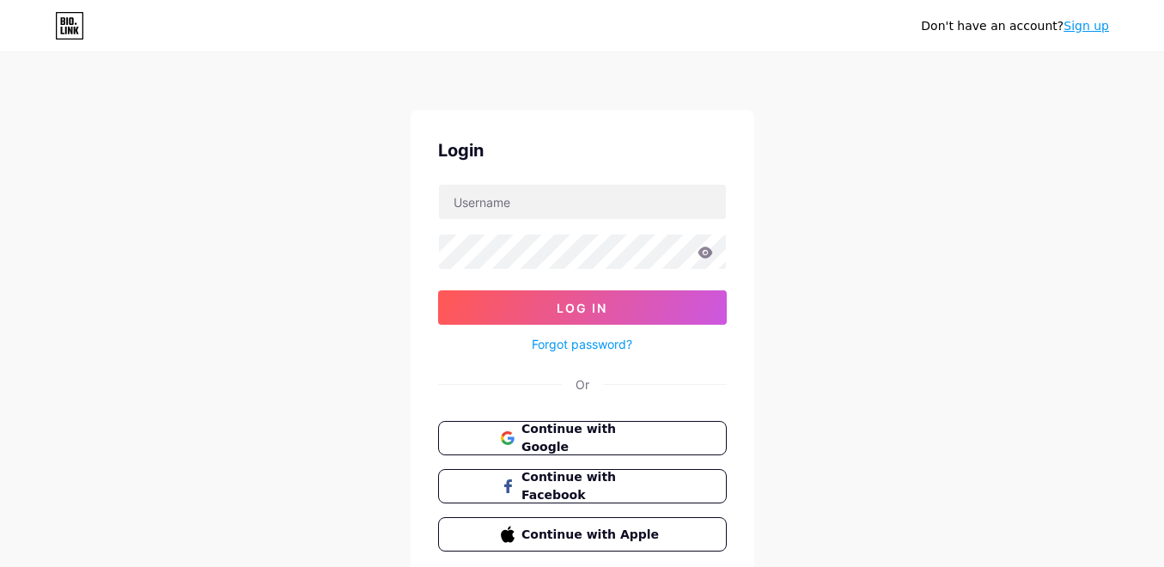
click at [1086, 28] on link "Sign up" at bounding box center [1087, 26] width 46 height 14
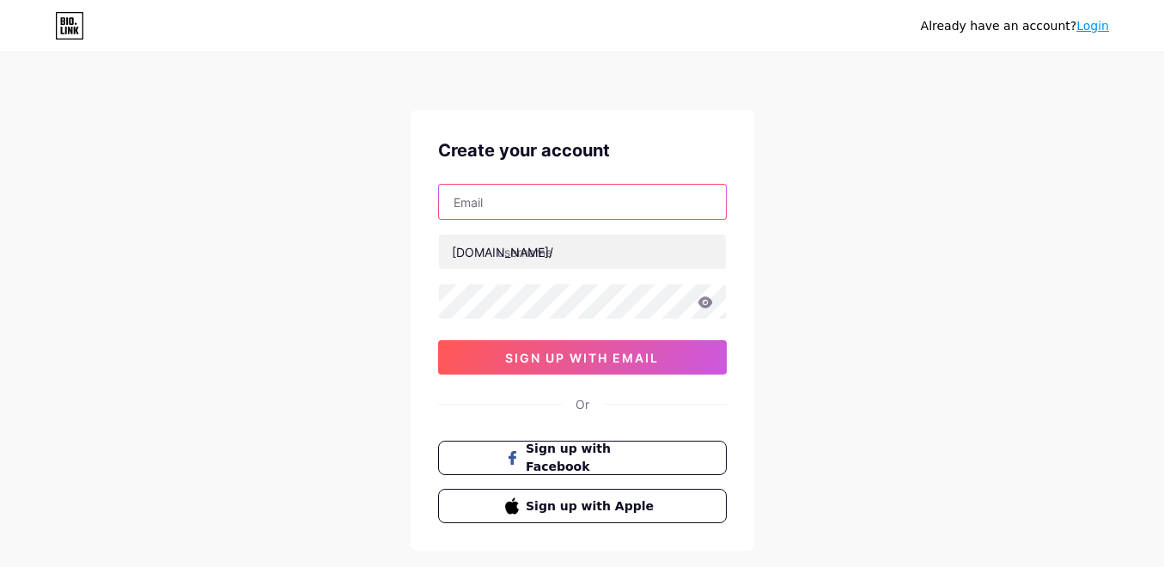
click at [562, 205] on input "text" at bounding box center [582, 202] width 287 height 34
paste input "[EMAIL_ADDRESS][DOMAIN_NAME]"
type input "[EMAIL_ADDRESS][DOMAIN_NAME]"
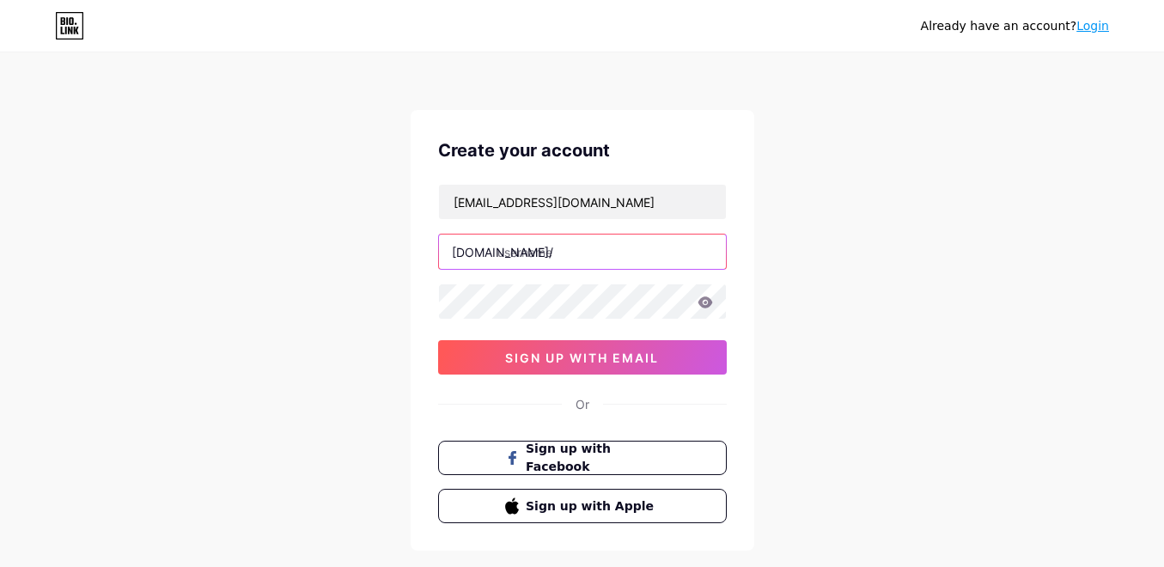
click at [646, 255] on input "text" at bounding box center [582, 252] width 287 height 34
paste input "jppelangi4dwin"
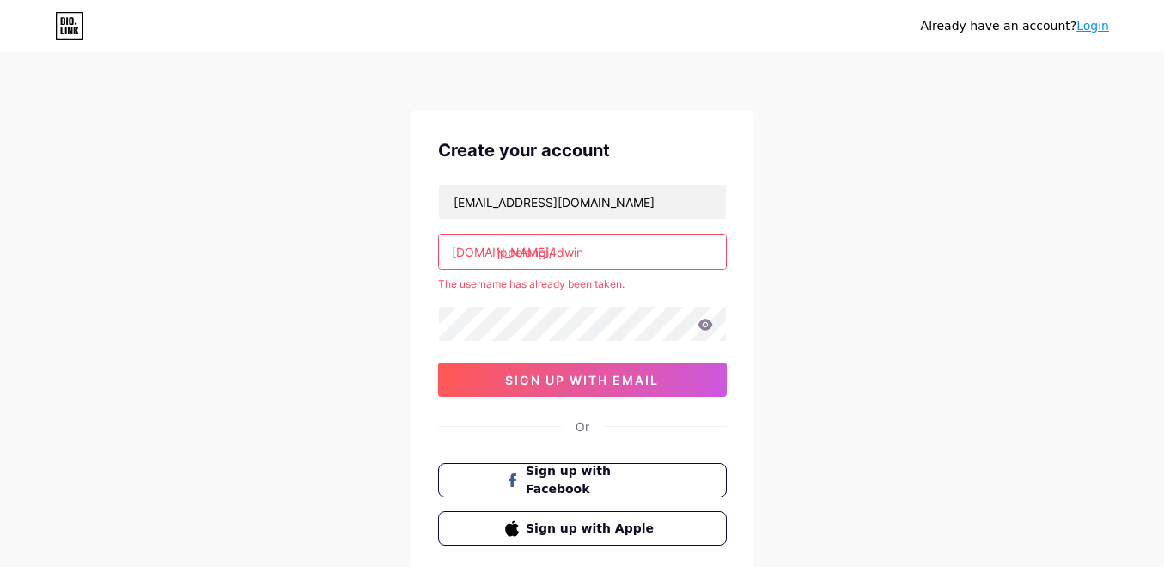
click at [602, 256] on input "jppelangi4dwin" at bounding box center [582, 252] width 287 height 34
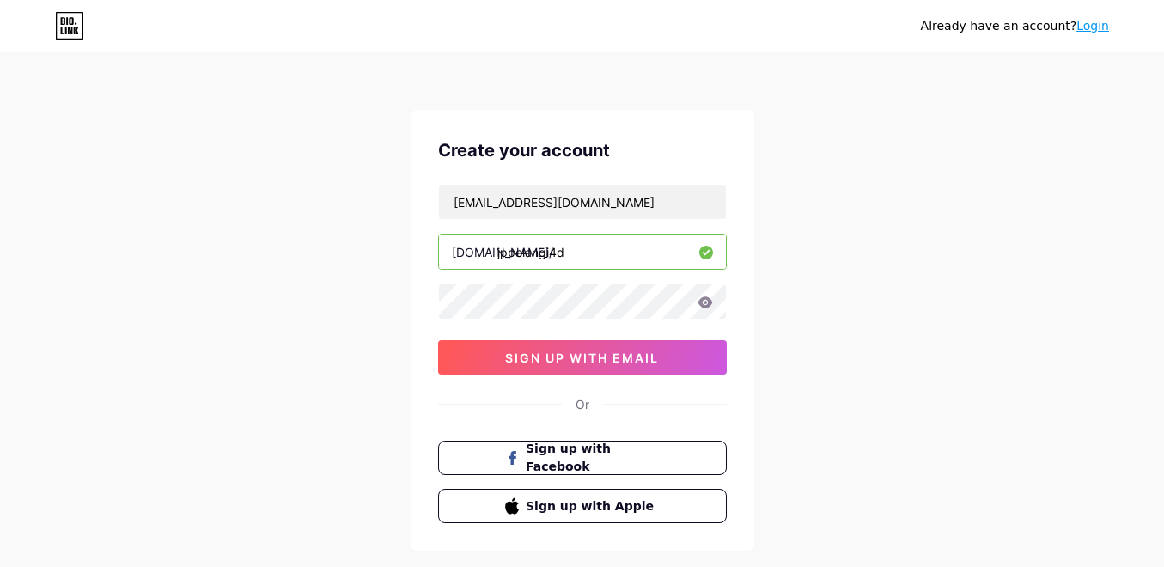
type input "jppelangi4d"
click at [649, 353] on span "sign up with email" at bounding box center [582, 358] width 154 height 15
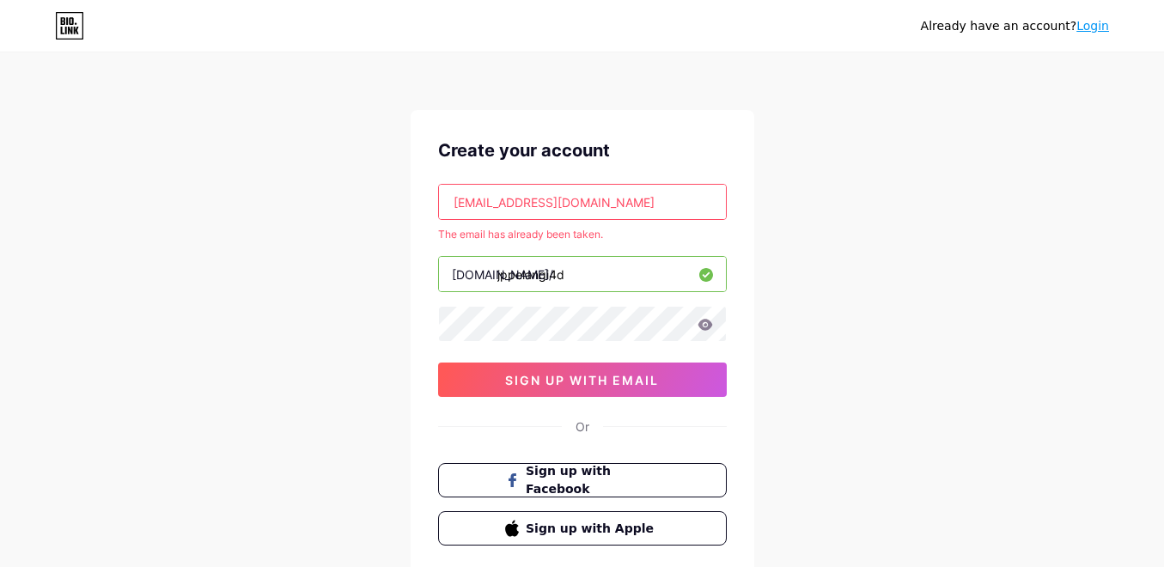
click at [1095, 28] on link "Login" at bounding box center [1093, 26] width 33 height 14
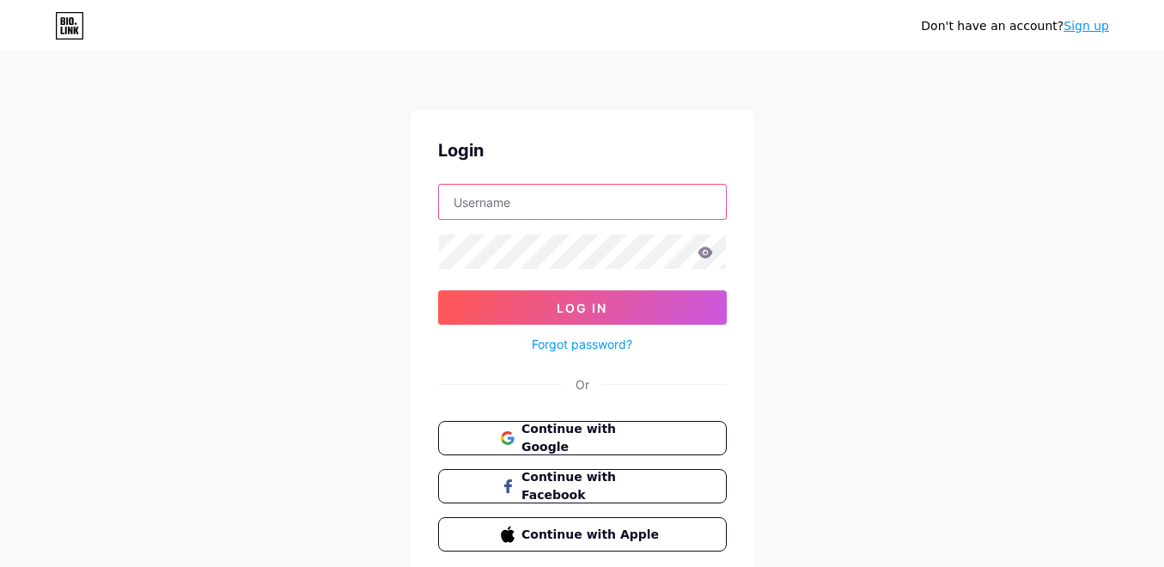
click at [504, 197] on input "text" at bounding box center [582, 202] width 287 height 34
paste input "[EMAIL_ADDRESS][DOMAIN_NAME]"
type input "[EMAIL_ADDRESS][DOMAIN_NAME]"
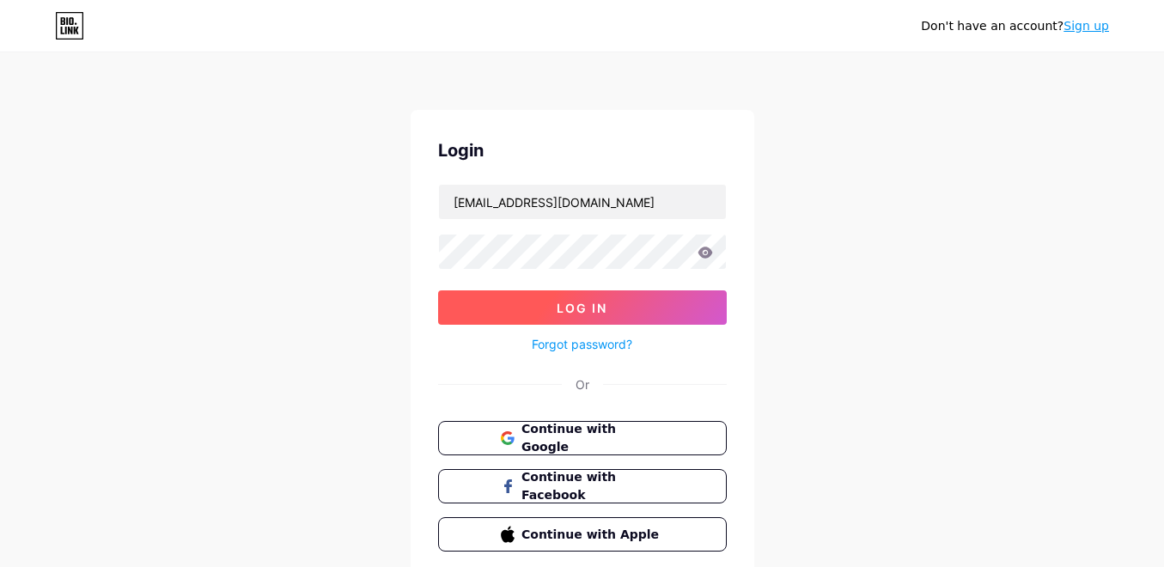
click at [649, 303] on button "Log In" at bounding box center [582, 307] width 289 height 34
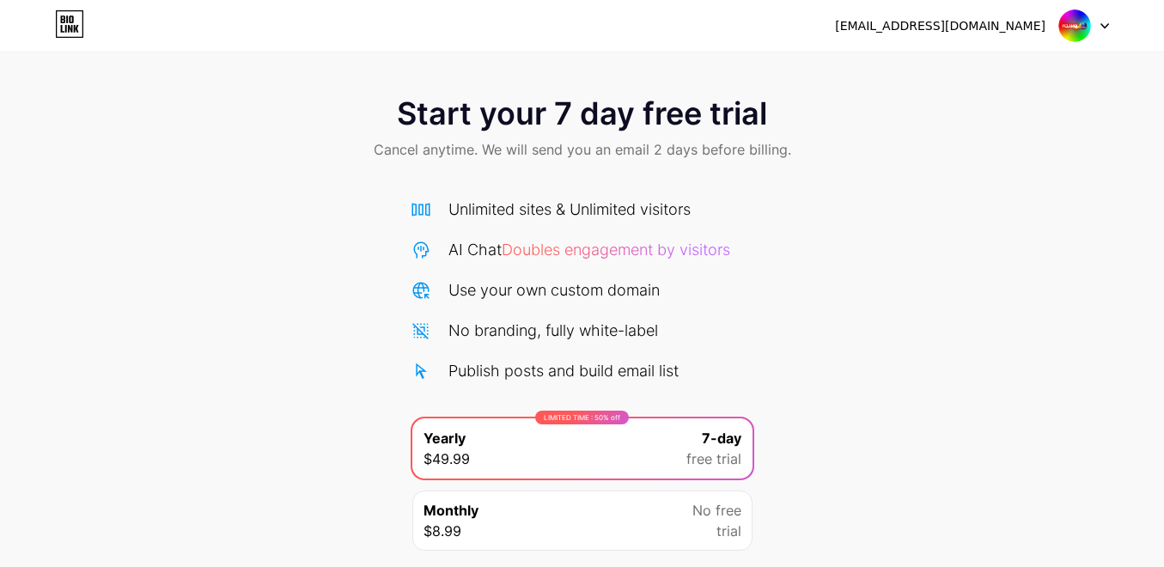
click at [65, 24] on icon at bounding box center [69, 24] width 29 height 28
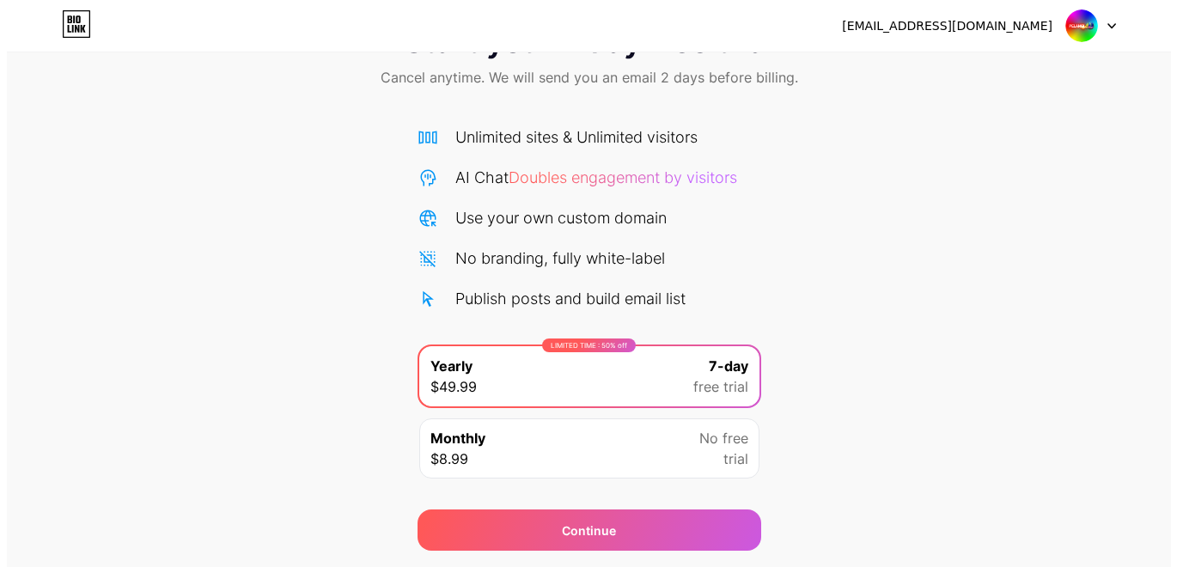
scroll to position [125, 0]
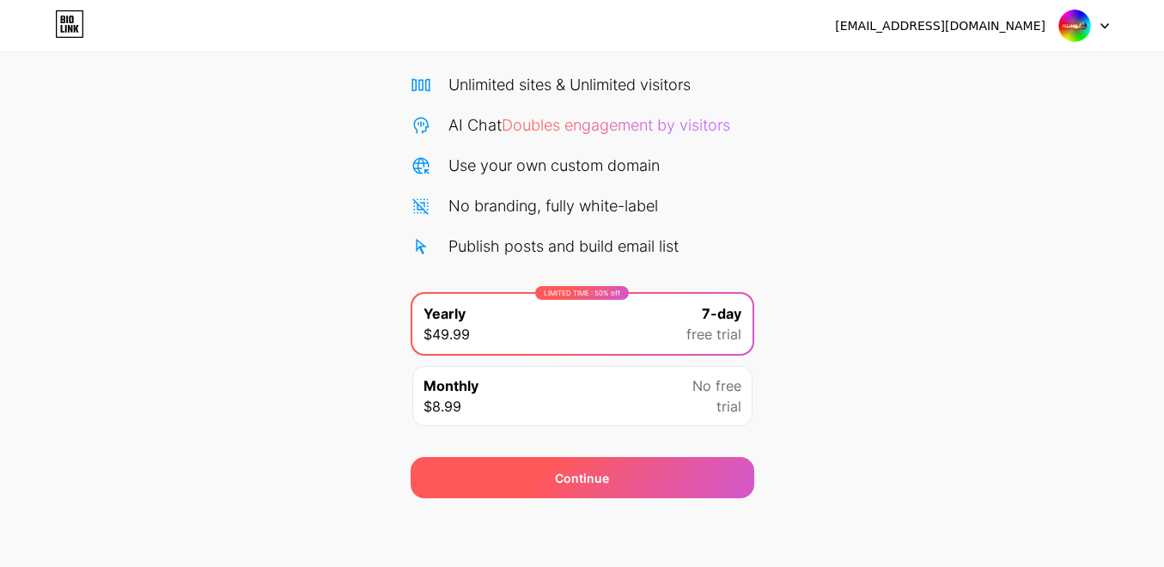
click at [639, 480] on div "Continue" at bounding box center [583, 477] width 344 height 41
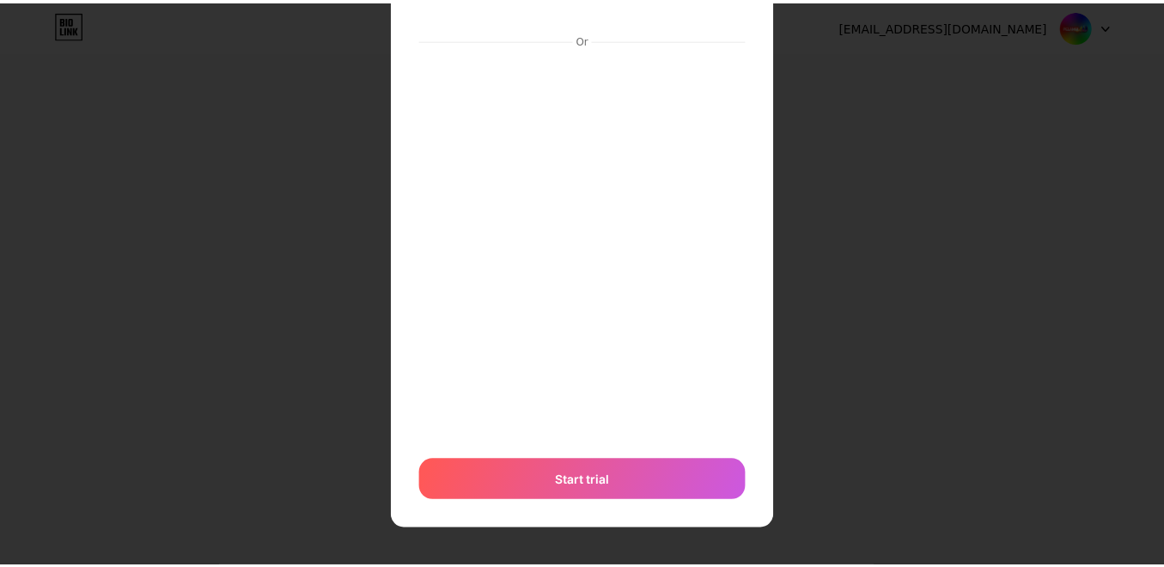
scroll to position [0, 0]
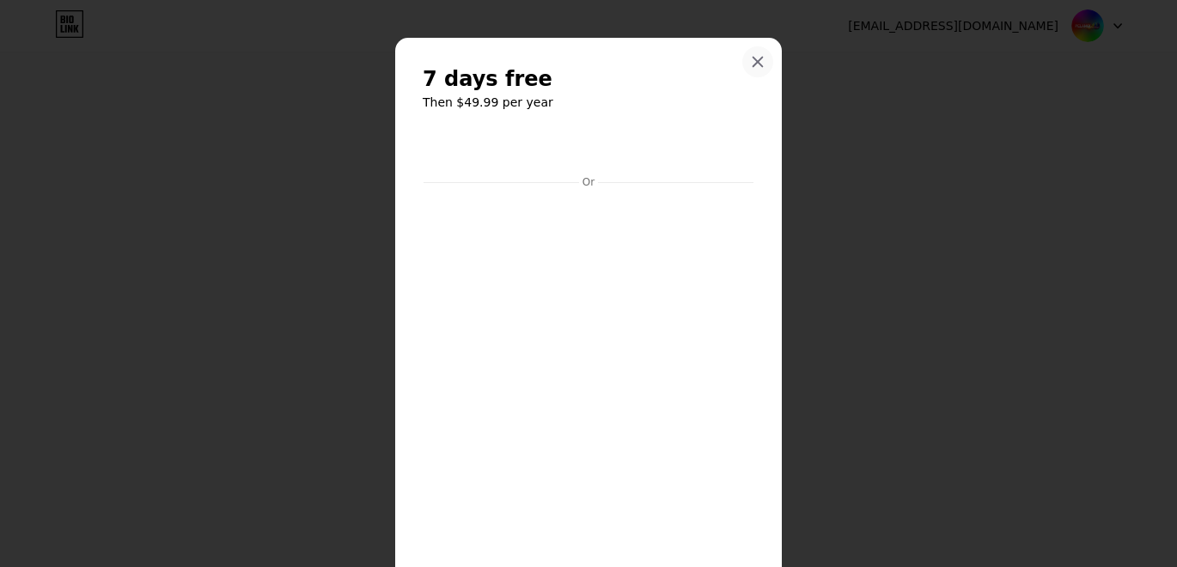
click at [754, 60] on icon at bounding box center [758, 62] width 9 height 9
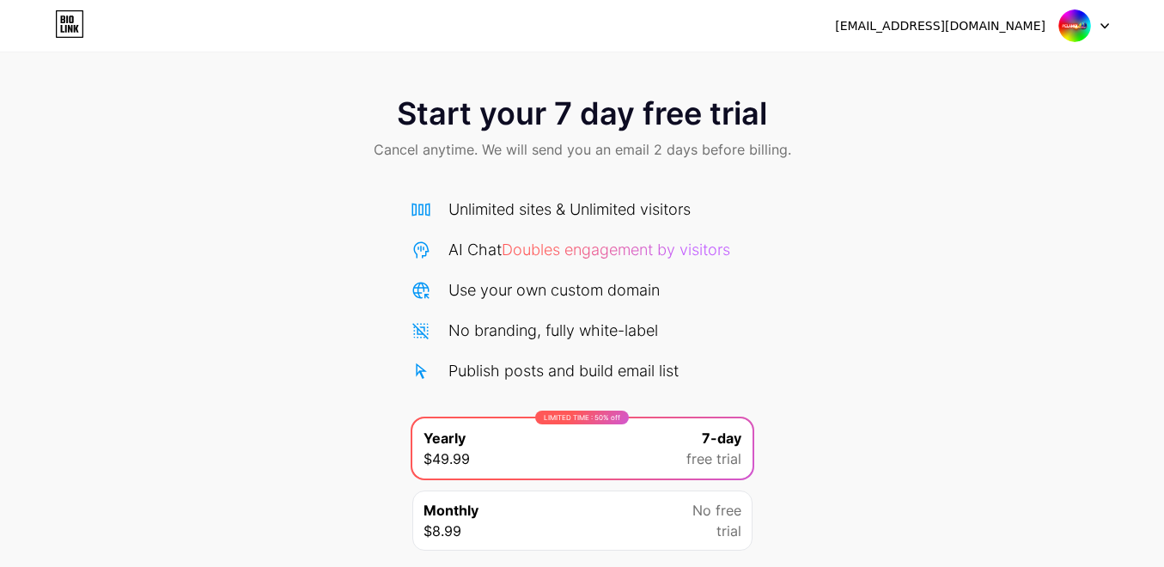
click at [1105, 27] on icon at bounding box center [1105, 26] width 7 height 4
click at [1085, 28] on img at bounding box center [1075, 25] width 33 height 33
click at [1079, 31] on img at bounding box center [1075, 25] width 33 height 33
click at [1017, 150] on div "Start your 7 day free trial Cancel anytime. We will send you an email 2 days be…" at bounding box center [582, 129] width 1164 height 101
click at [1097, 26] on div at bounding box center [1085, 25] width 50 height 31
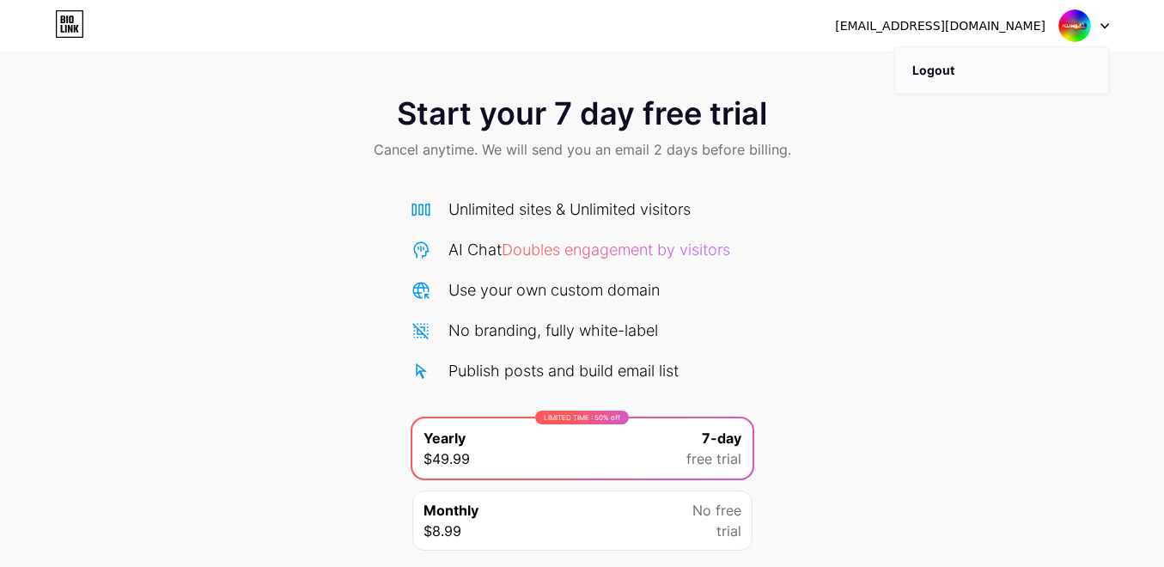
click at [973, 74] on li "Logout" at bounding box center [1001, 70] width 213 height 46
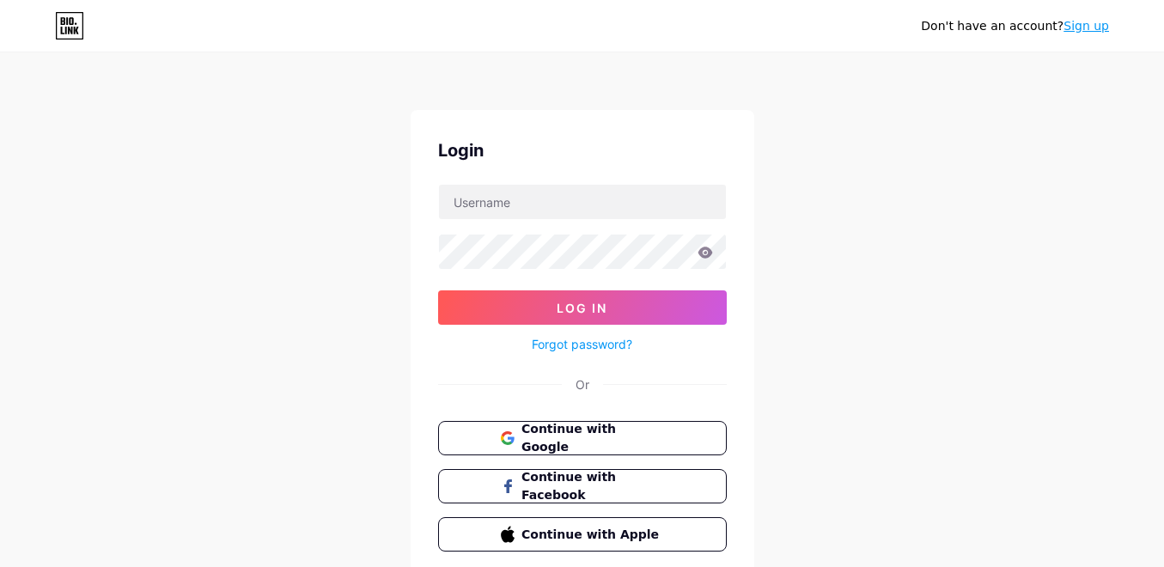
click at [1091, 21] on link "Sign up" at bounding box center [1087, 26] width 46 height 14
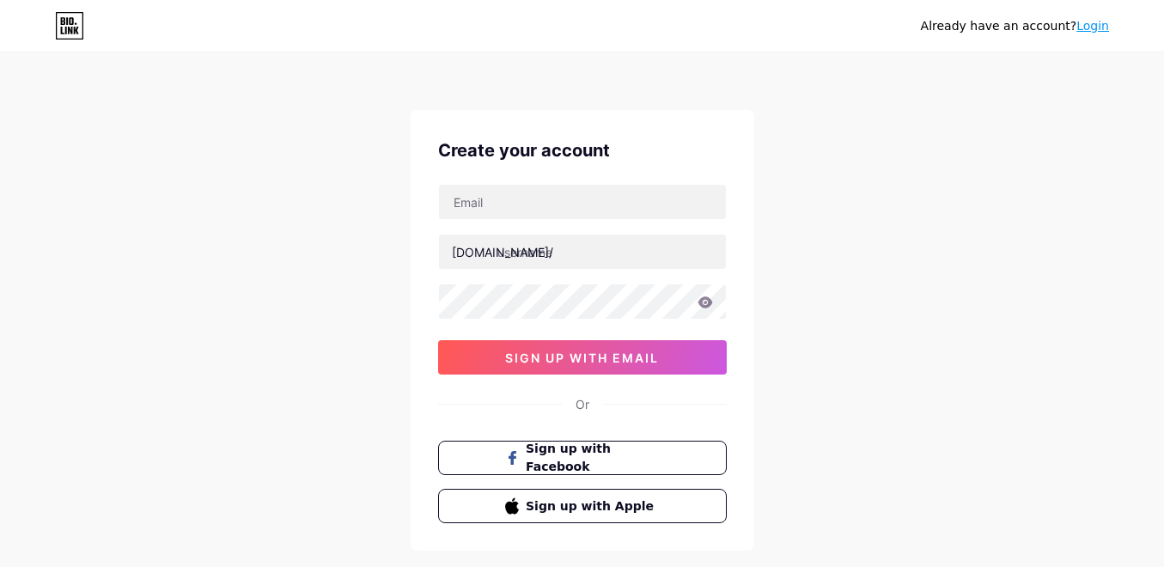
click at [789, 77] on div "Already have an account? Login Create your account [DOMAIN_NAME]/ 0cAFcWeA5YAwb…" at bounding box center [582, 328] width 1164 height 657
click at [554, 211] on input "text" at bounding box center [582, 202] width 287 height 34
drag, startPoint x: 570, startPoint y: 215, endPoint x: 407, endPoint y: 222, distance: 162.6
click at [407, 222] on div "Already have an account? Login Create your account [EMAIL_ADDRESS][DOMAIN_NAME]…" at bounding box center [582, 328] width 1164 height 657
type input "[EMAIL_ADDRESS][DOMAIN_NAME]"
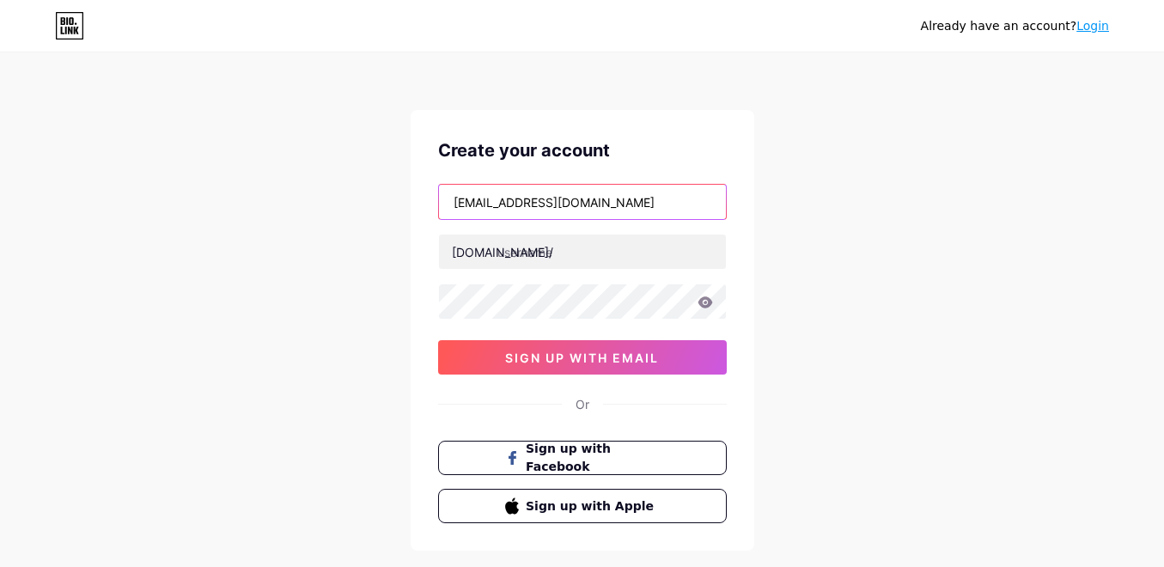
click at [669, 196] on input "[EMAIL_ADDRESS][DOMAIN_NAME]" at bounding box center [582, 202] width 287 height 34
drag, startPoint x: 594, startPoint y: 211, endPoint x: 413, endPoint y: 218, distance: 181.5
click at [413, 218] on div "Create your account [EMAIL_ADDRESS][DOMAIN_NAME] [DOMAIN_NAME]/ 0cAFcWeA5YAwbRu…" at bounding box center [583, 330] width 344 height 441
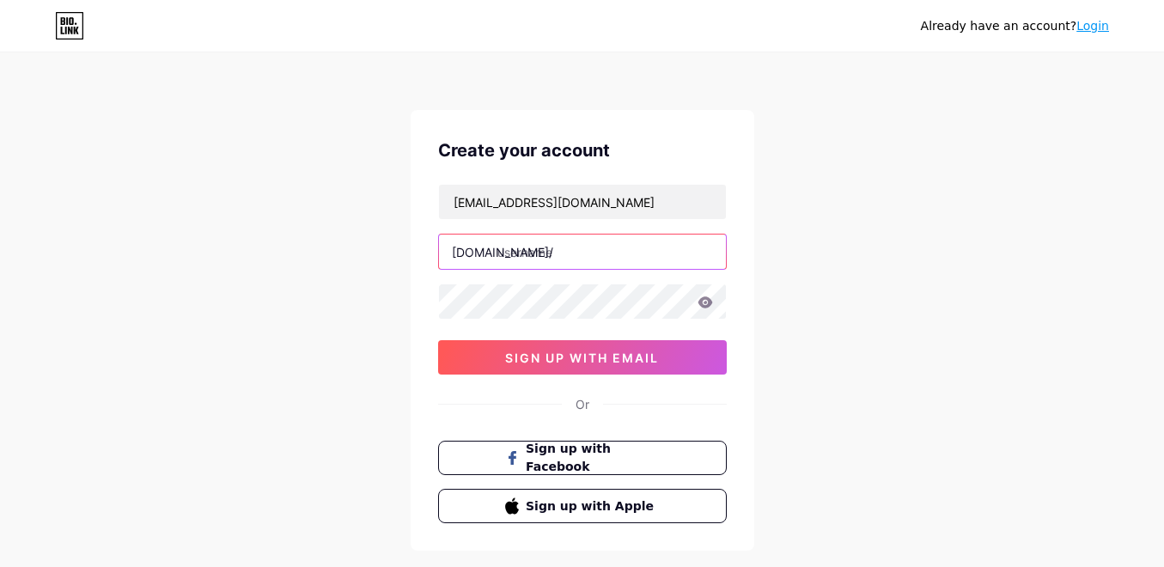
click at [638, 254] on input "text" at bounding box center [582, 252] width 287 height 34
click at [611, 250] on input "text" at bounding box center [582, 252] width 287 height 34
paste input "jppelangi4dwin"
type input "jppelangi4d"
click at [799, 367] on div "Already have an account? Login Create your account [EMAIL_ADDRESS][DOMAIN_NAME]…" at bounding box center [582, 328] width 1164 height 657
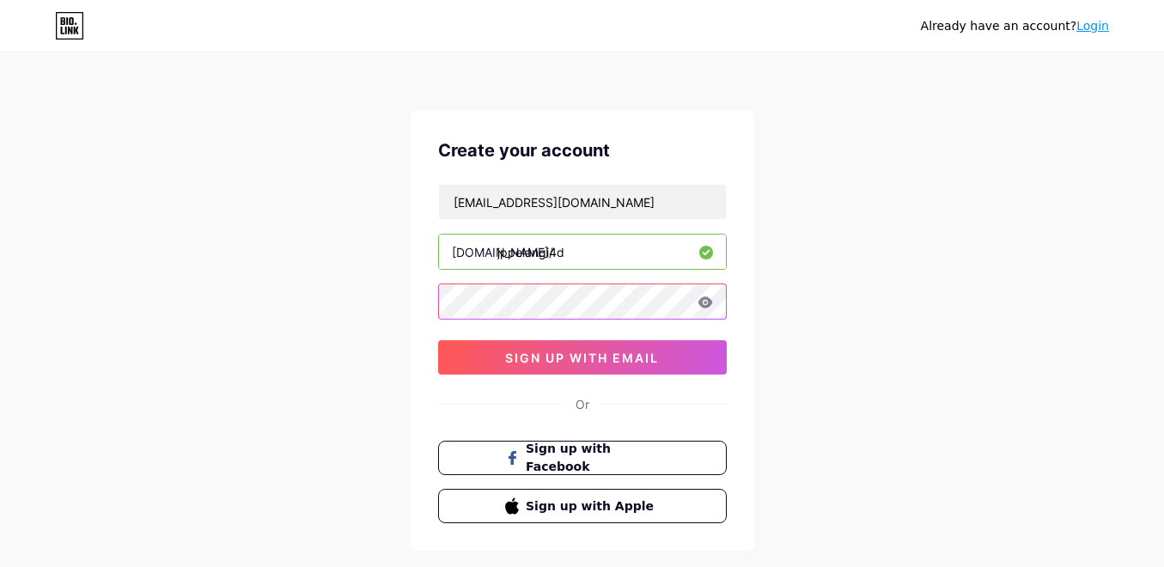
click at [230, 296] on div "Already have an account? Login Create your account [EMAIL_ADDRESS][DOMAIN_NAME]…" at bounding box center [582, 328] width 1164 height 657
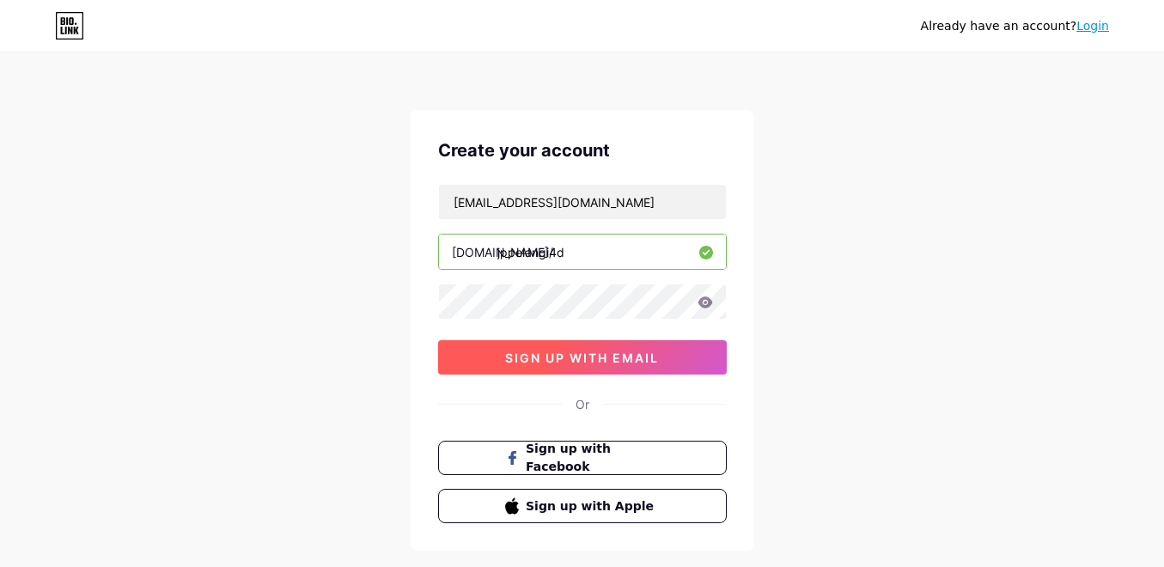
click at [639, 370] on button "sign up with email" at bounding box center [582, 357] width 289 height 34
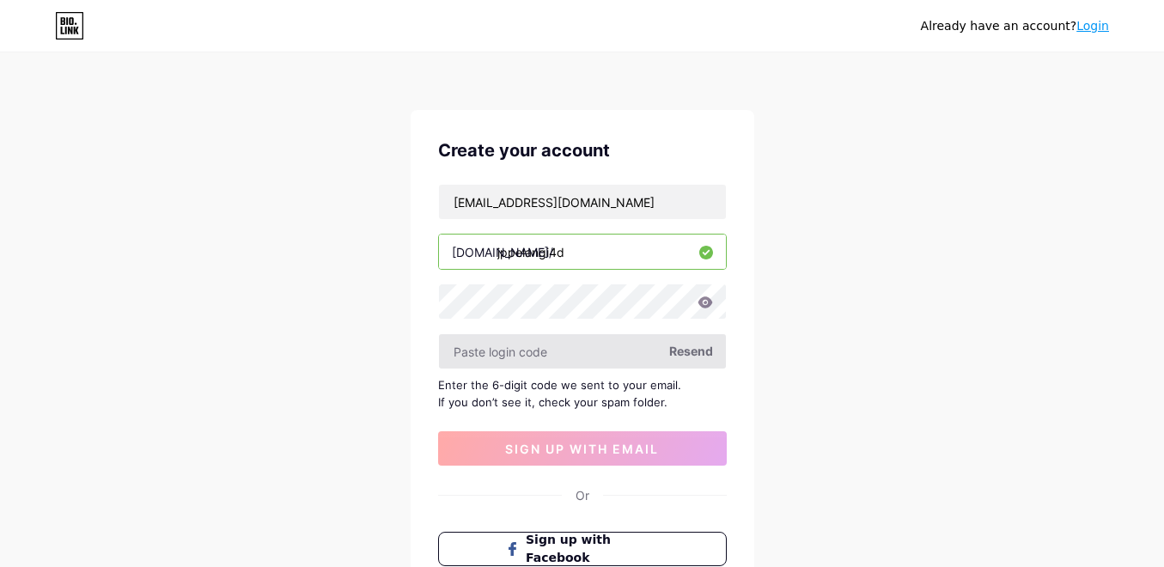
click at [570, 353] on input "text" at bounding box center [582, 351] width 287 height 34
click at [706, 307] on icon at bounding box center [705, 301] width 15 height 11
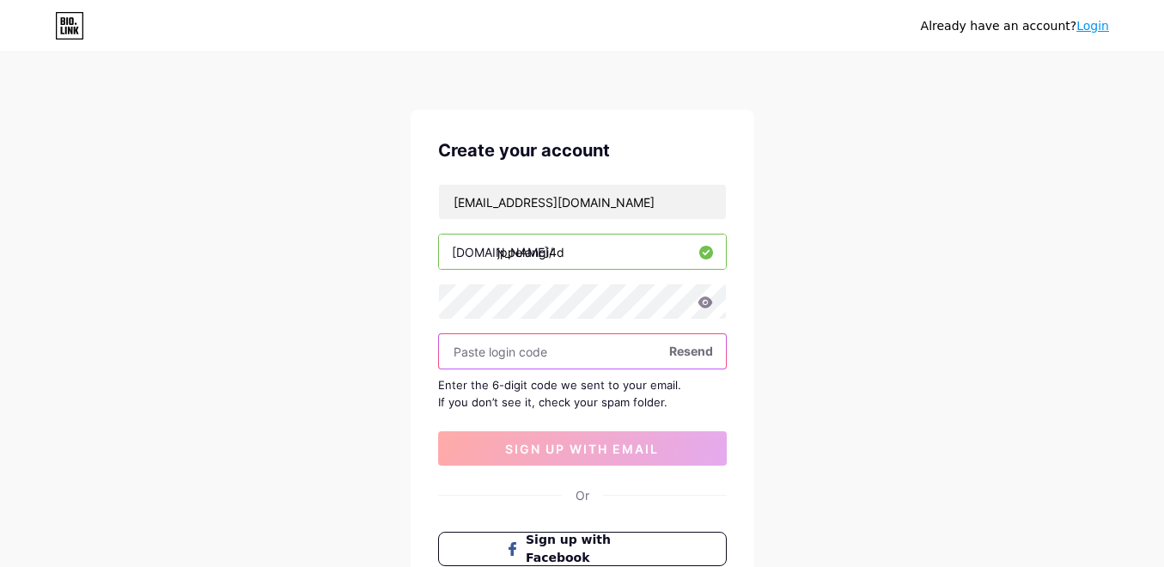
click at [573, 355] on input "text" at bounding box center [582, 351] width 287 height 34
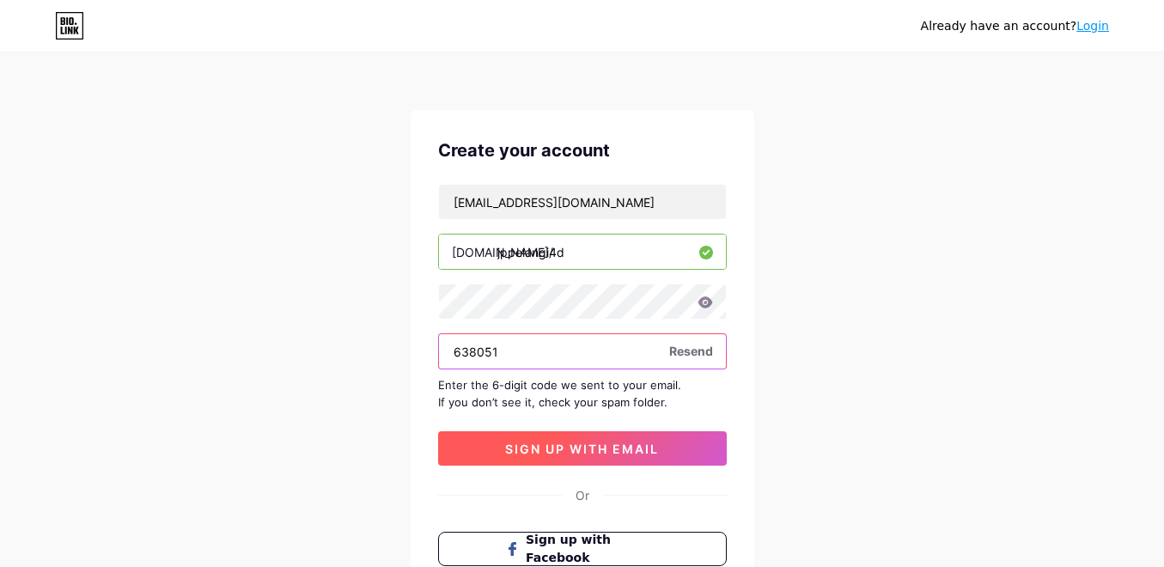
type input "638051"
click at [627, 449] on span "sign up with email" at bounding box center [582, 449] width 154 height 15
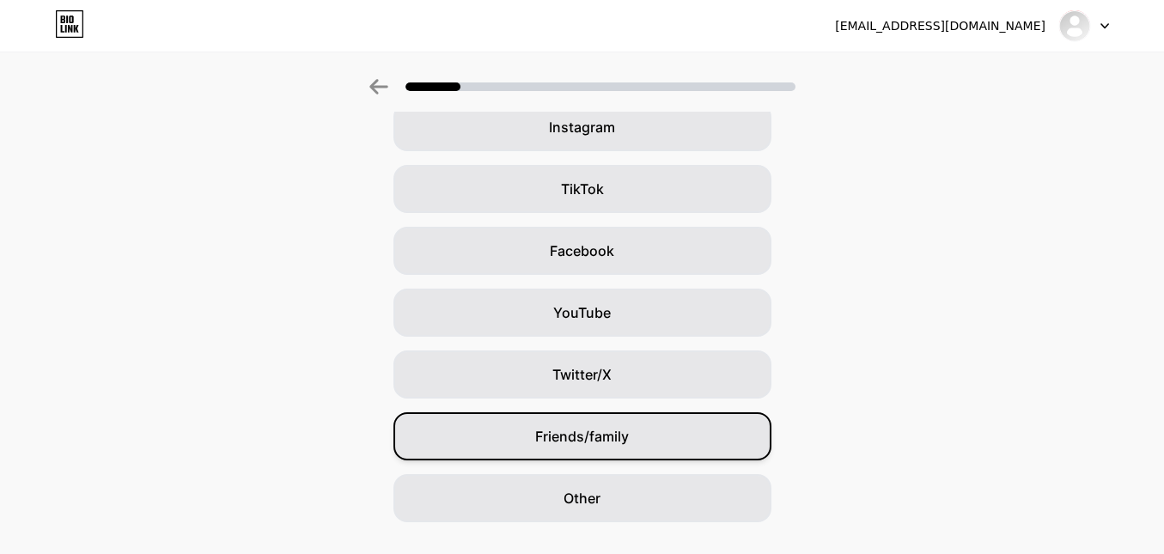
scroll to position [129, 0]
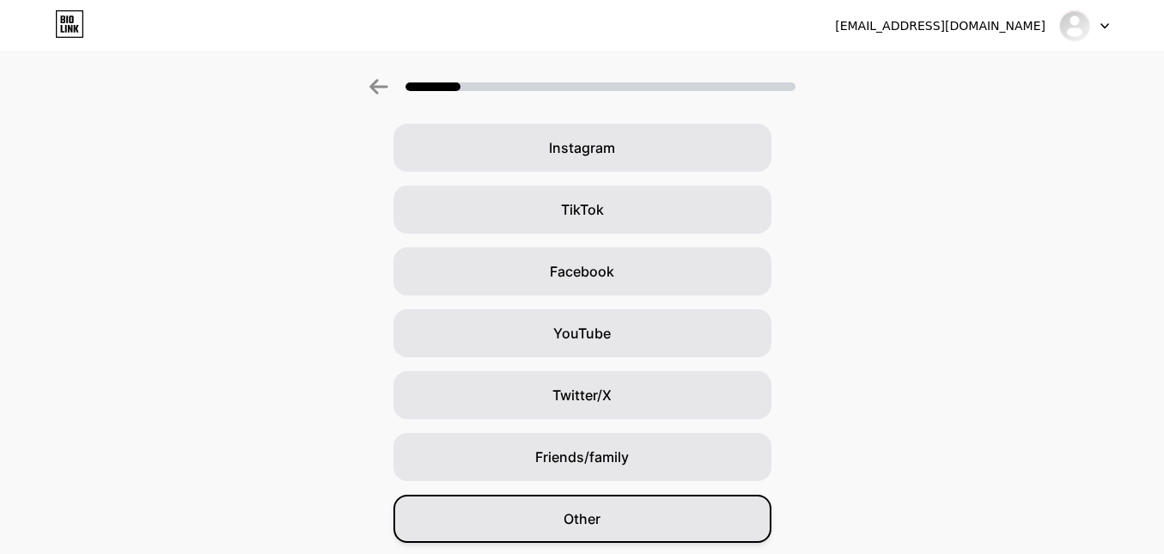
click at [693, 512] on div "Other" at bounding box center [583, 519] width 378 height 48
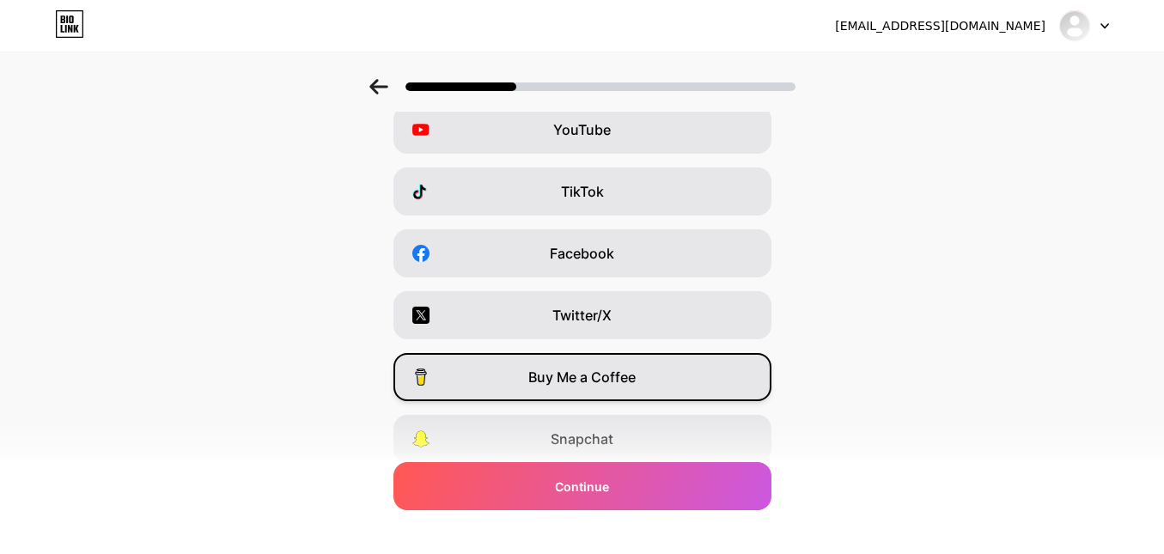
scroll to position [272, 0]
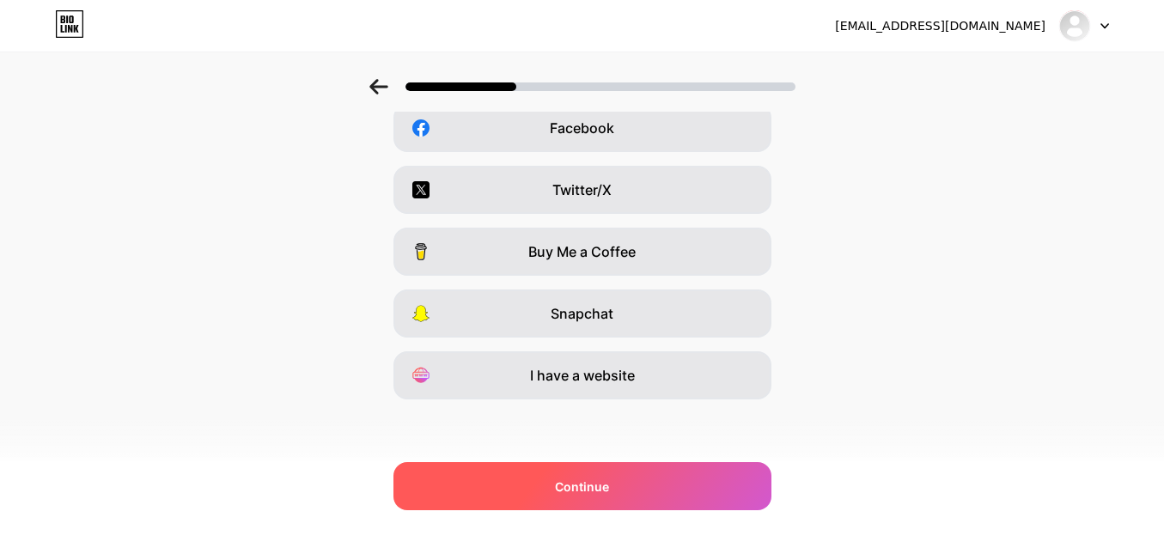
click at [681, 488] on div "Continue" at bounding box center [583, 486] width 378 height 48
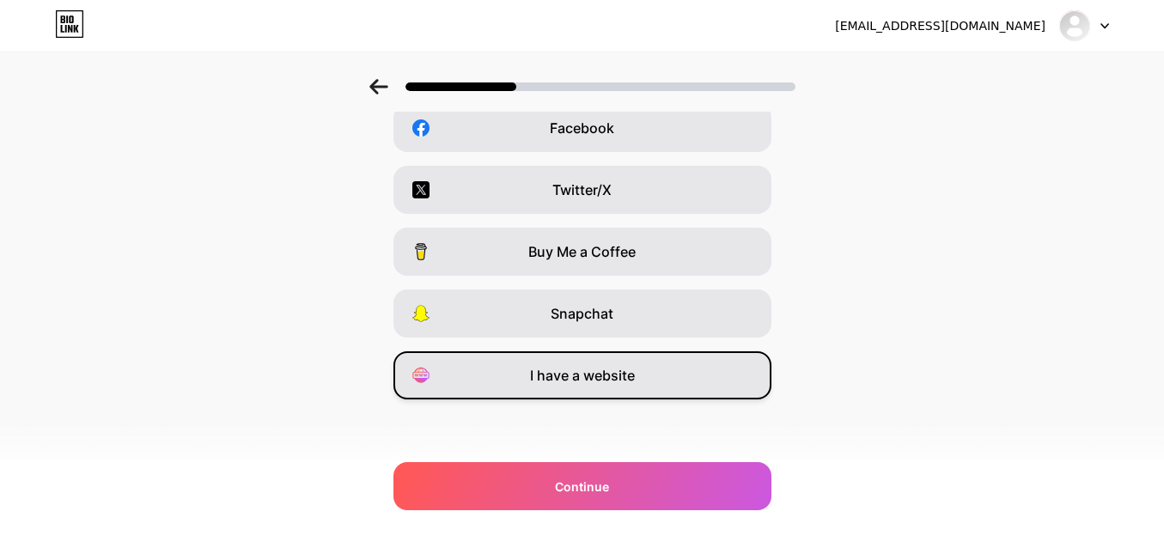
click at [677, 380] on div "I have a website" at bounding box center [583, 375] width 378 height 48
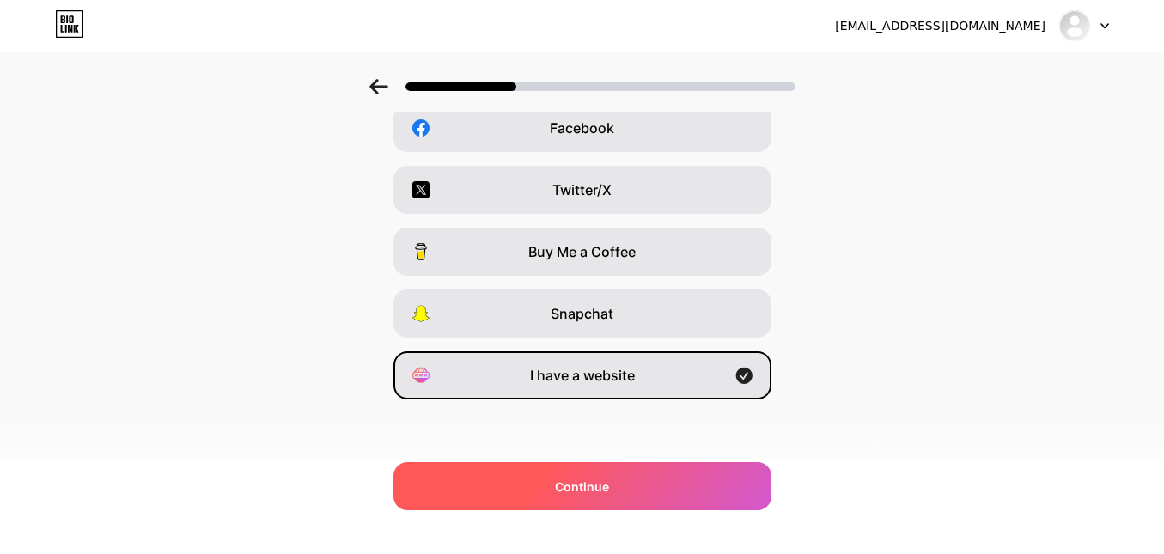
click at [675, 492] on div "Continue" at bounding box center [583, 486] width 378 height 48
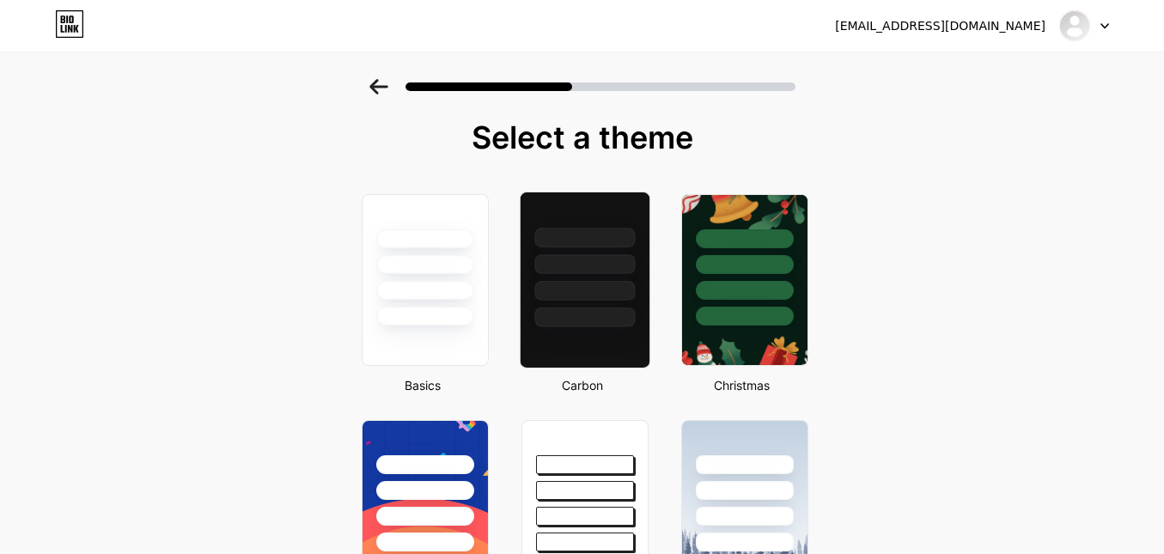
scroll to position [0, 0]
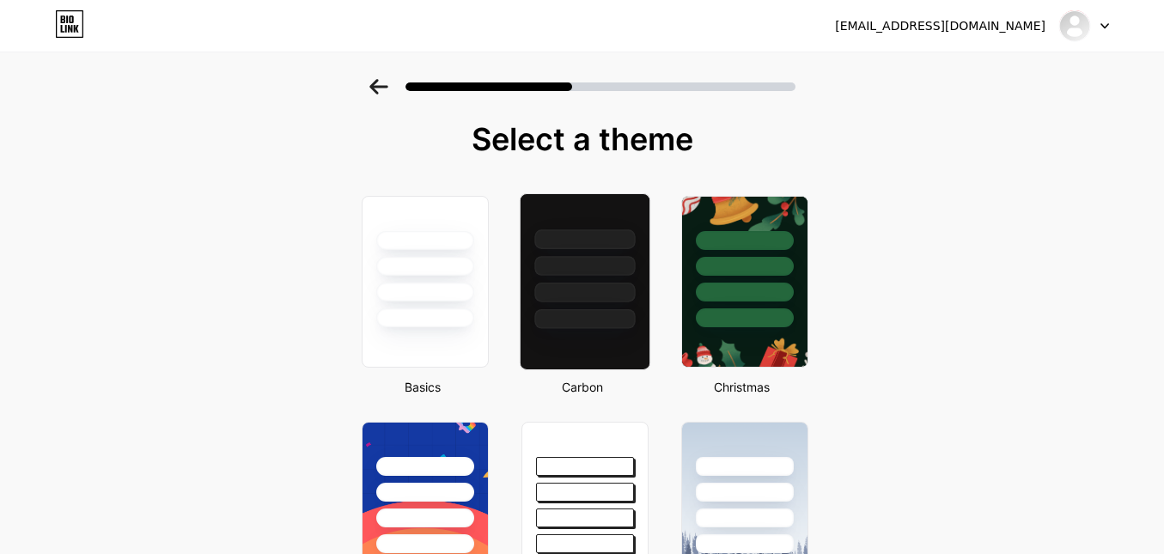
click at [608, 289] on div at bounding box center [585, 293] width 101 height 20
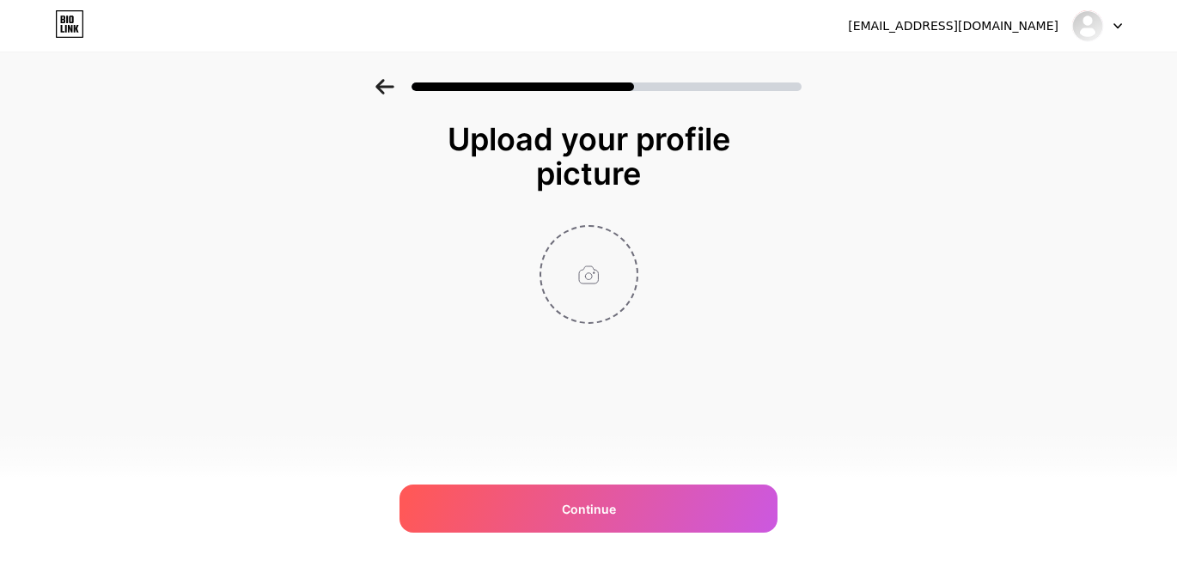
click at [614, 288] on input "file" at bounding box center [588, 274] width 95 height 95
type input "C:\fakepath\profile.png"
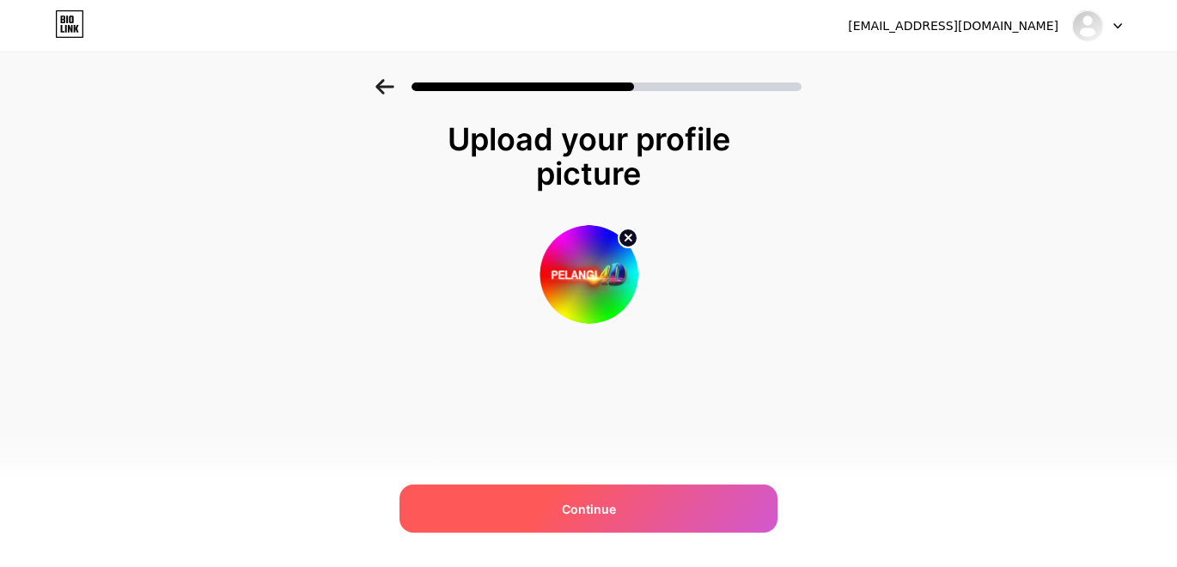
click at [642, 516] on div "Continue" at bounding box center [589, 509] width 378 height 48
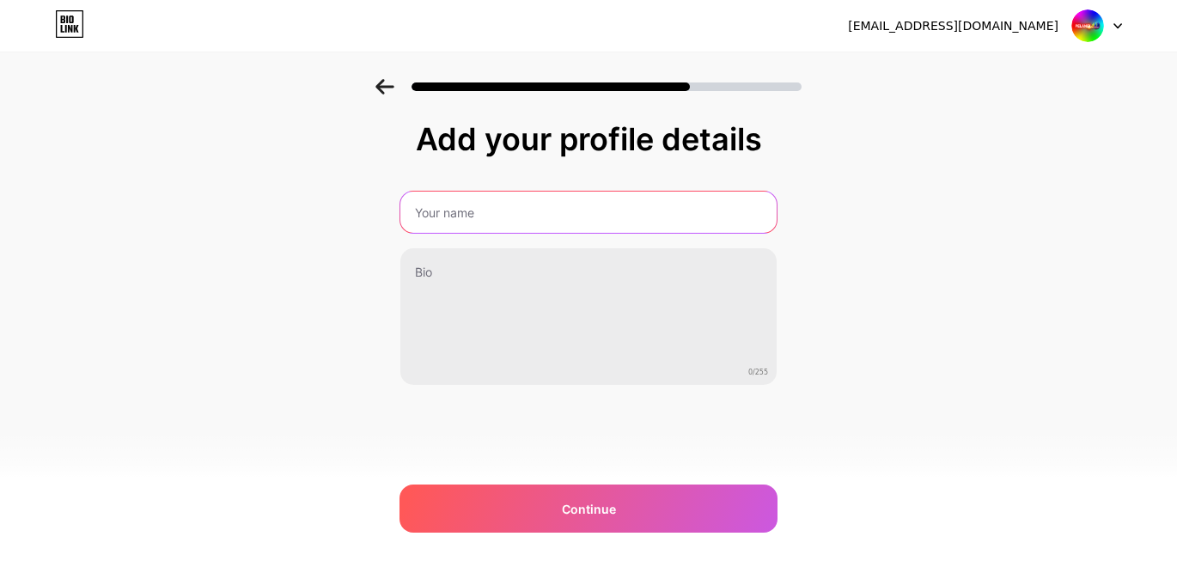
click at [553, 212] on input "text" at bounding box center [588, 212] width 376 height 41
click at [512, 209] on input "text" at bounding box center [588, 212] width 376 height 41
paste input "pelangi4dwin"
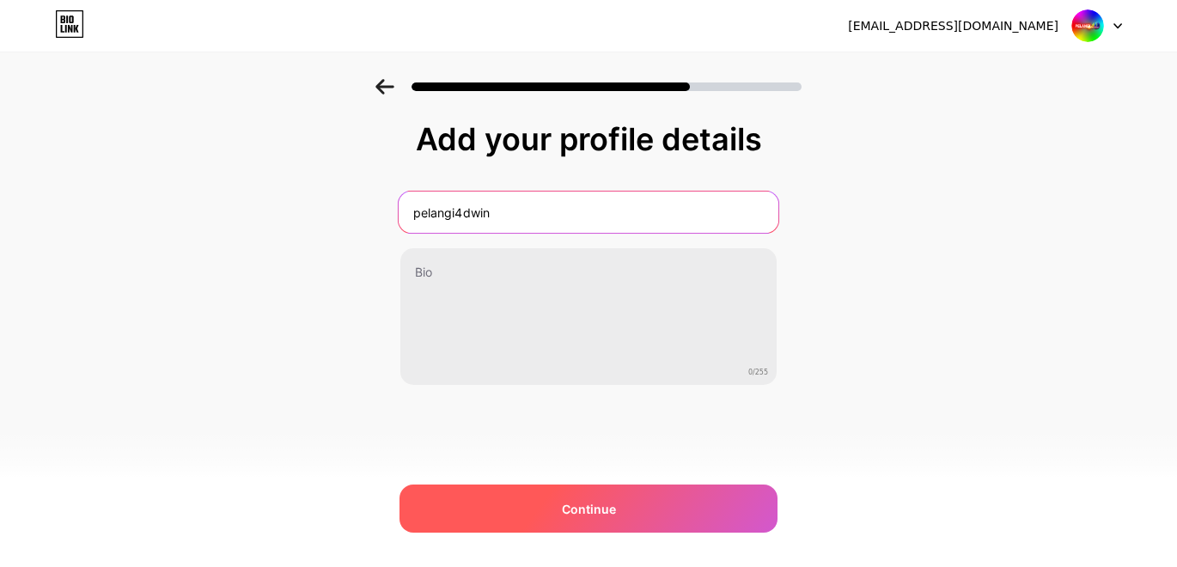
type input "pelangi4dwin"
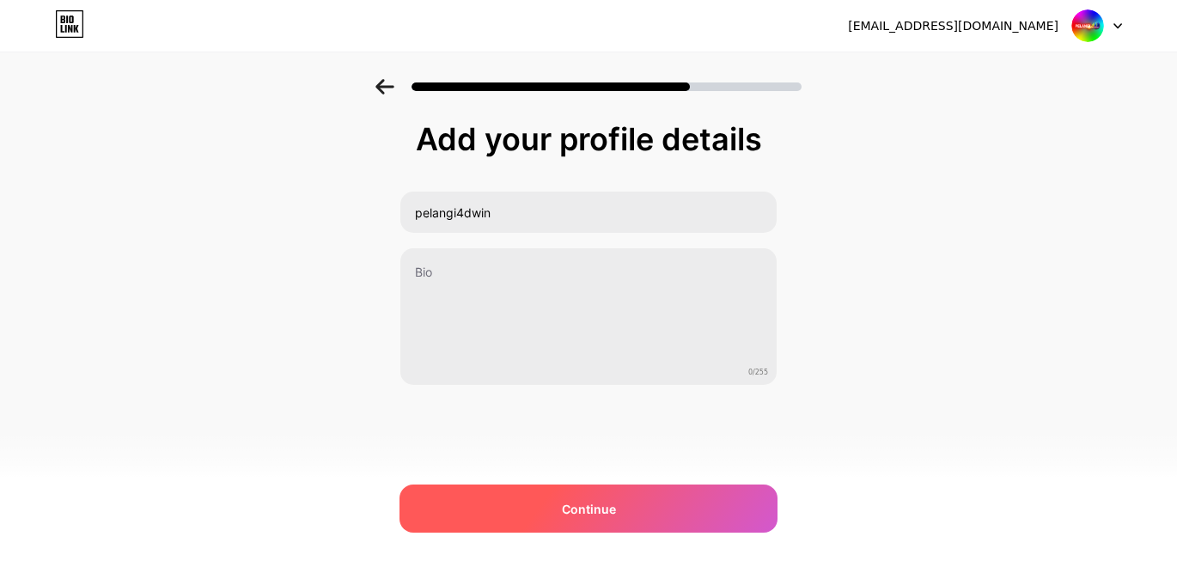
click at [700, 516] on div "Continue" at bounding box center [589, 509] width 378 height 48
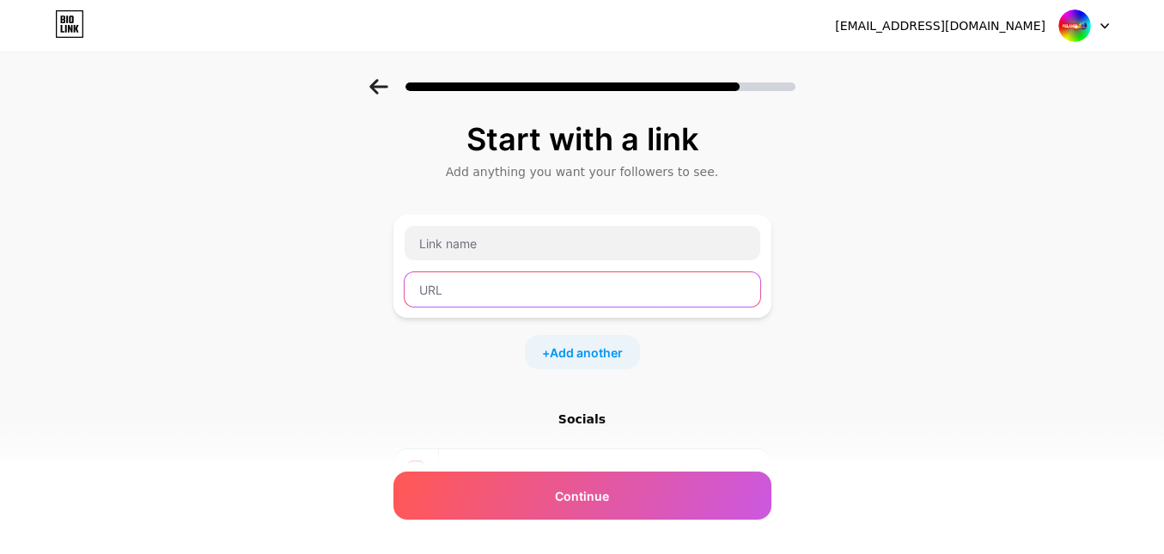
click at [615, 284] on input "text" at bounding box center [583, 289] width 356 height 34
paste input "[URL][DOMAIN_NAME][DOMAIN_NAME]"
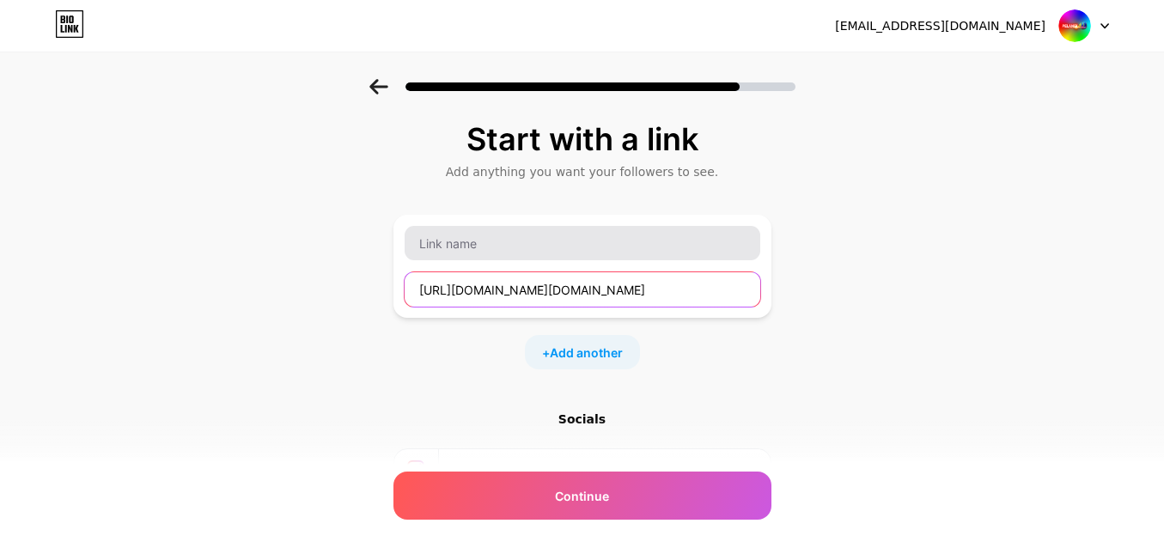
type input "[URL][DOMAIN_NAME][DOMAIN_NAME]"
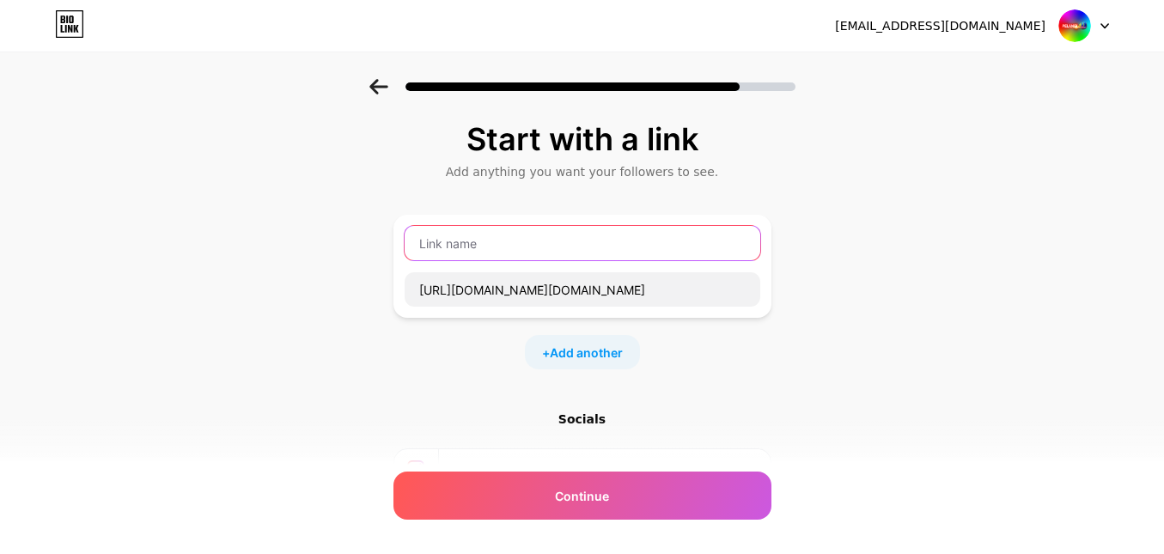
click at [646, 250] on input "text" at bounding box center [583, 243] width 356 height 34
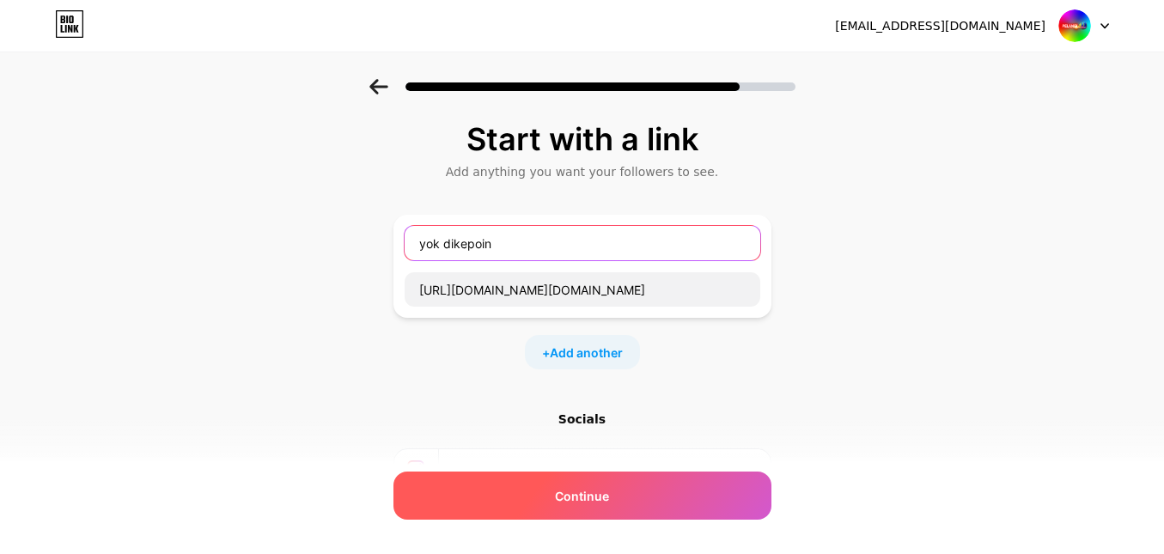
type input "yok dikepoin"
click at [631, 494] on div "Continue" at bounding box center [583, 496] width 378 height 48
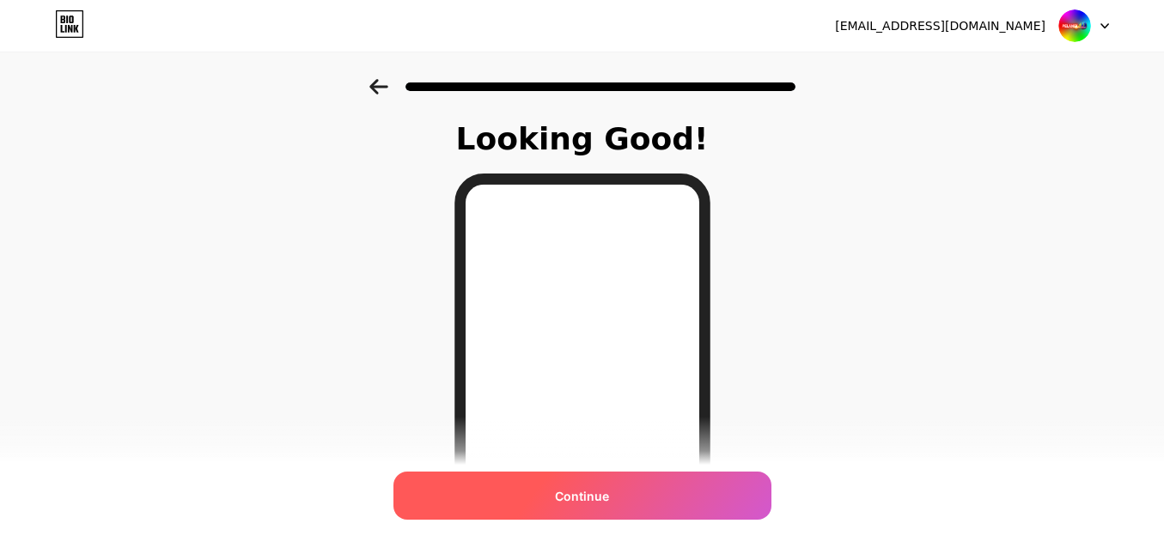
click at [669, 502] on div "Continue" at bounding box center [583, 496] width 378 height 48
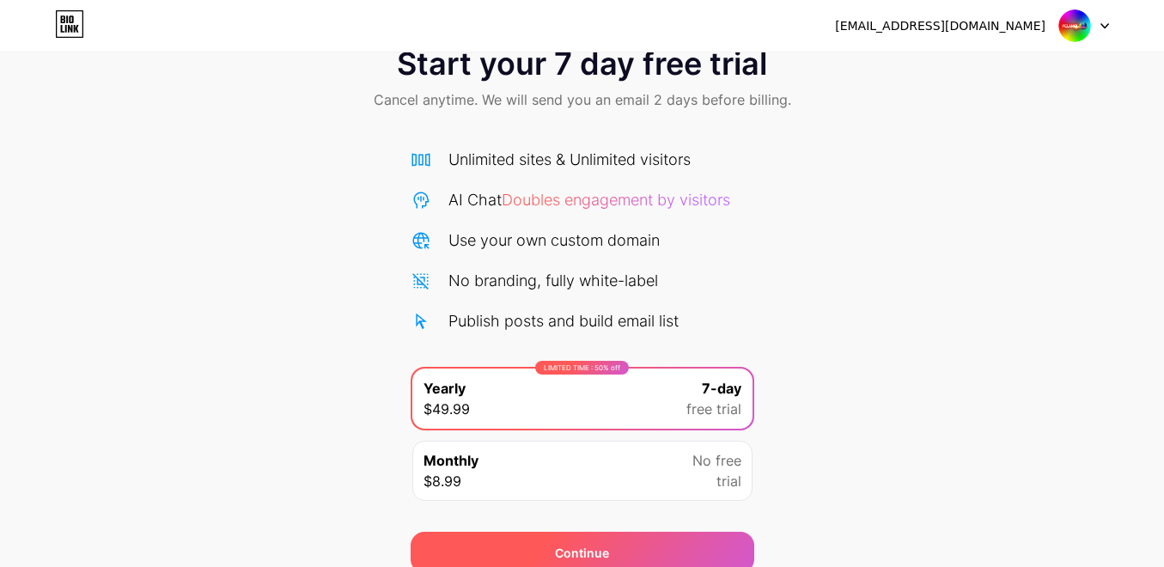
scroll to position [125, 0]
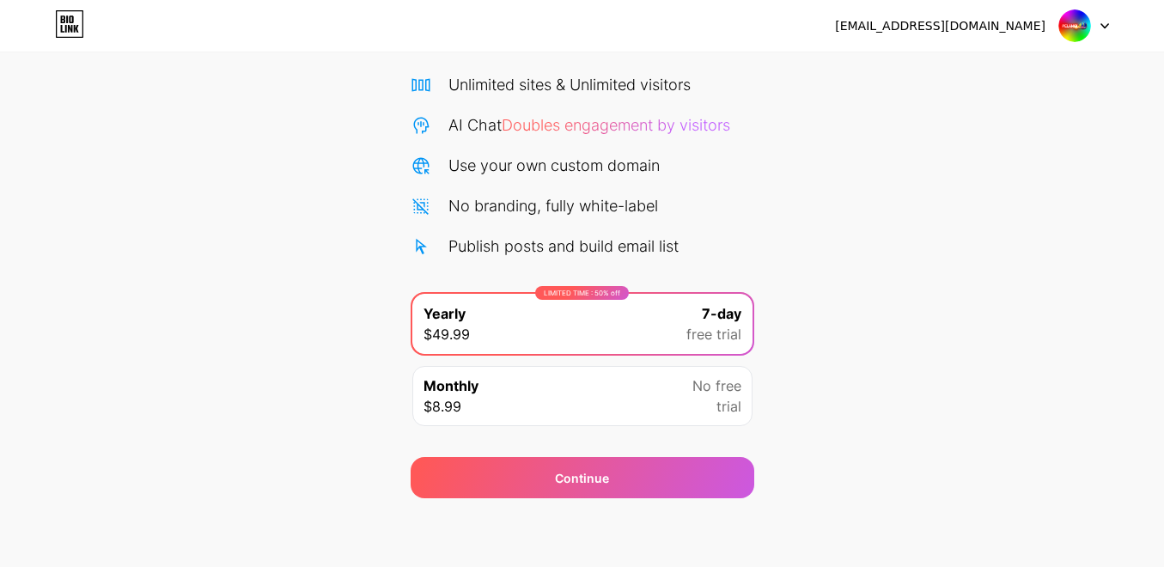
click at [663, 400] on div "Monthly $8.99 No free trial" at bounding box center [583, 396] width 340 height 60
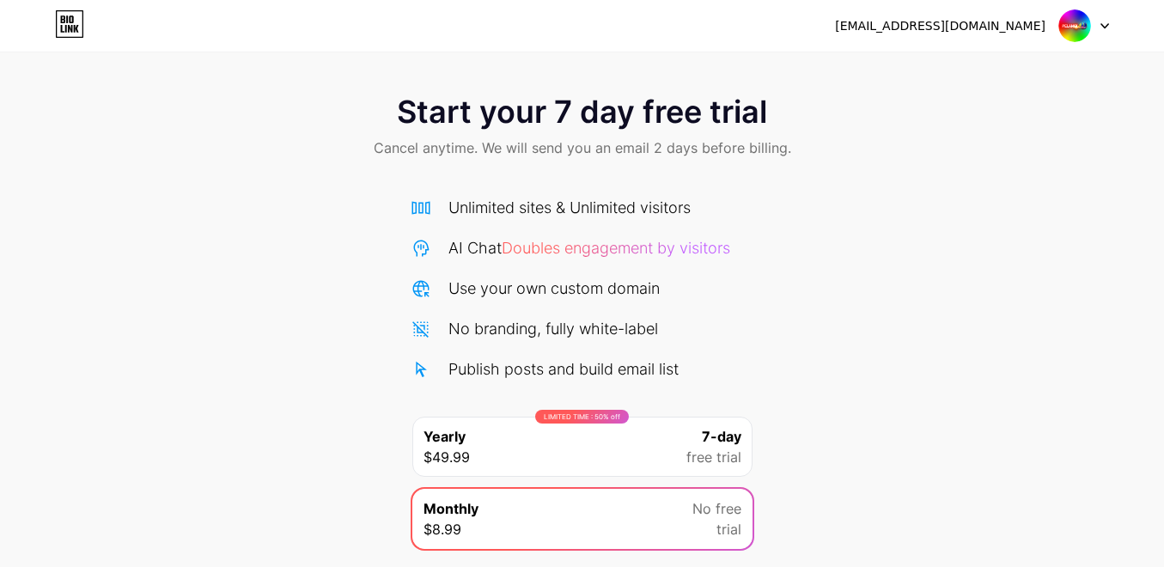
scroll to position [0, 0]
